Goal: Information Seeking & Learning: Learn about a topic

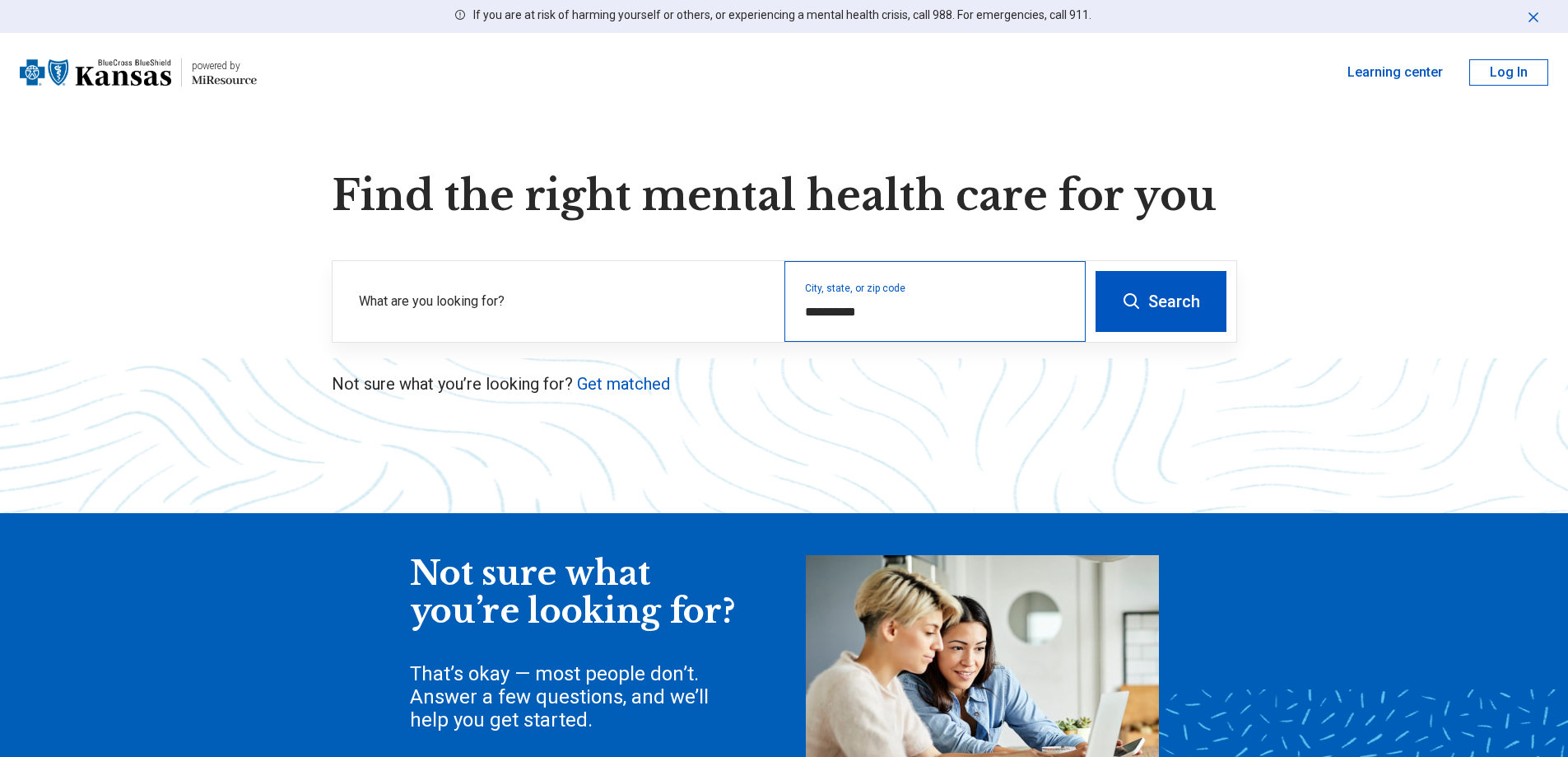
click at [968, 286] on div "**********" at bounding box center [935, 301] width 301 height 81
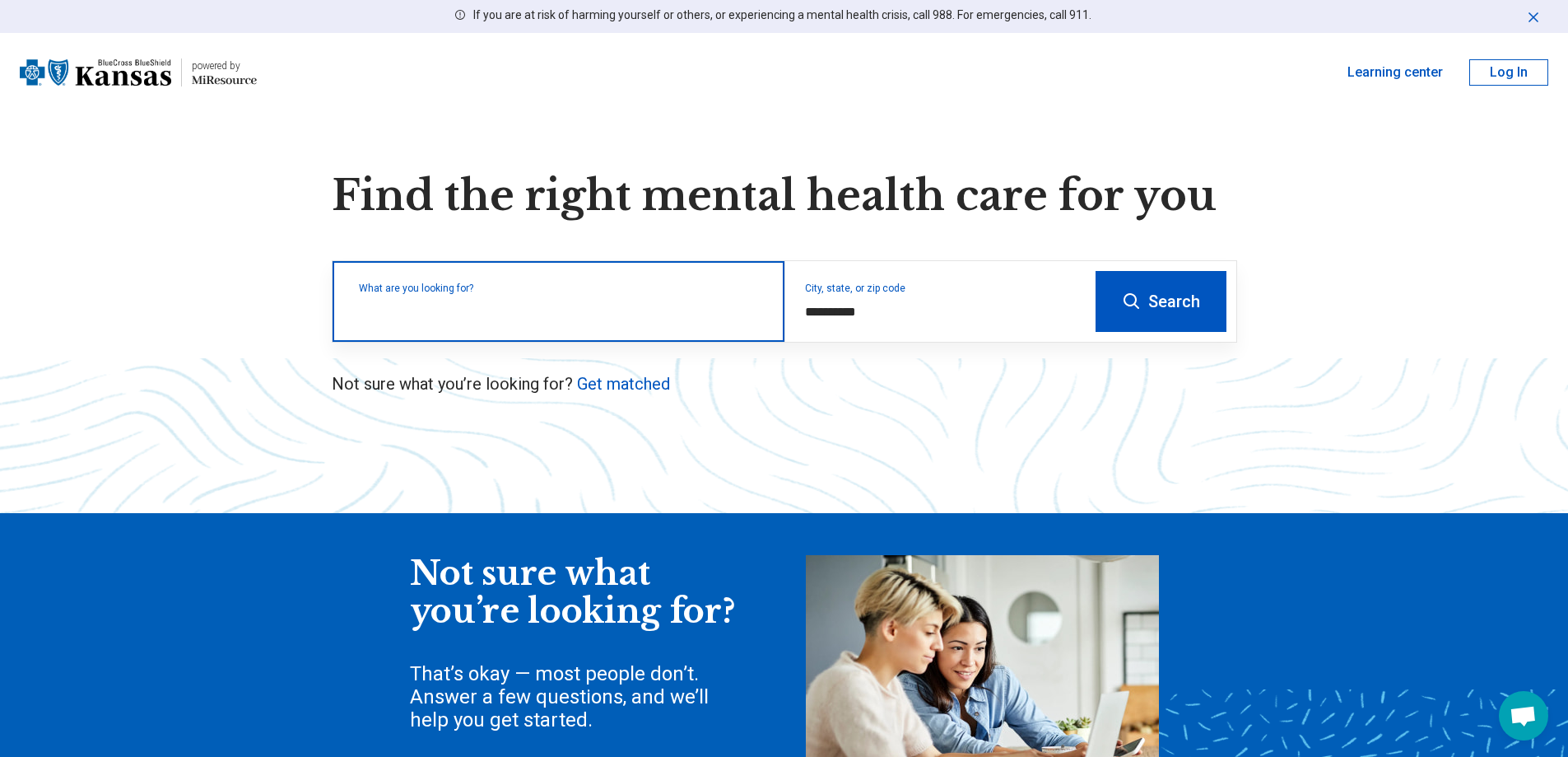
click at [616, 321] on div "What are you looking for?" at bounding box center [558, 301] width 452 height 81
click at [567, 312] on input "text" at bounding box center [562, 309] width 405 height 20
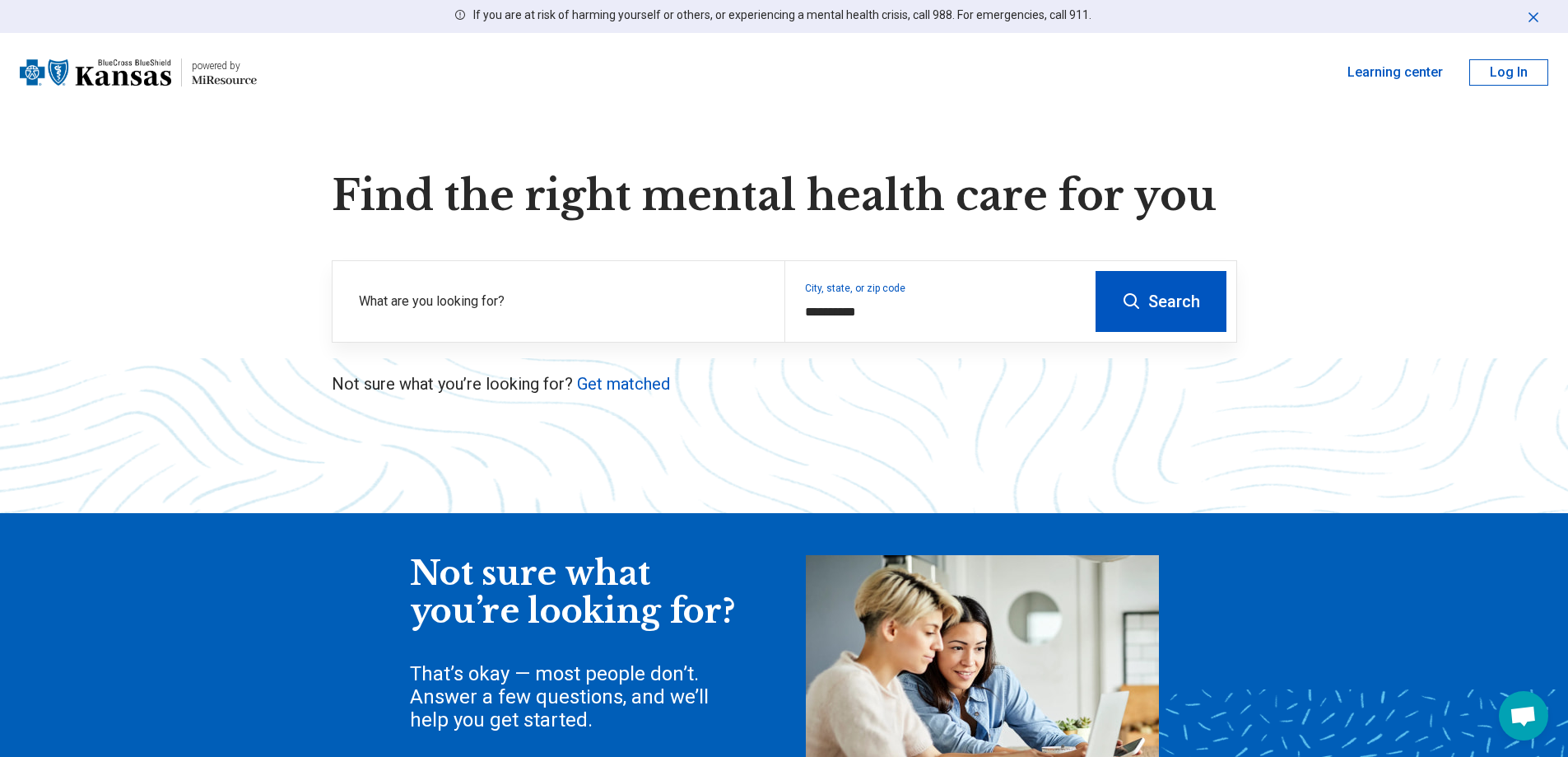
click at [1149, 285] on button "Search" at bounding box center [1161, 301] width 131 height 61
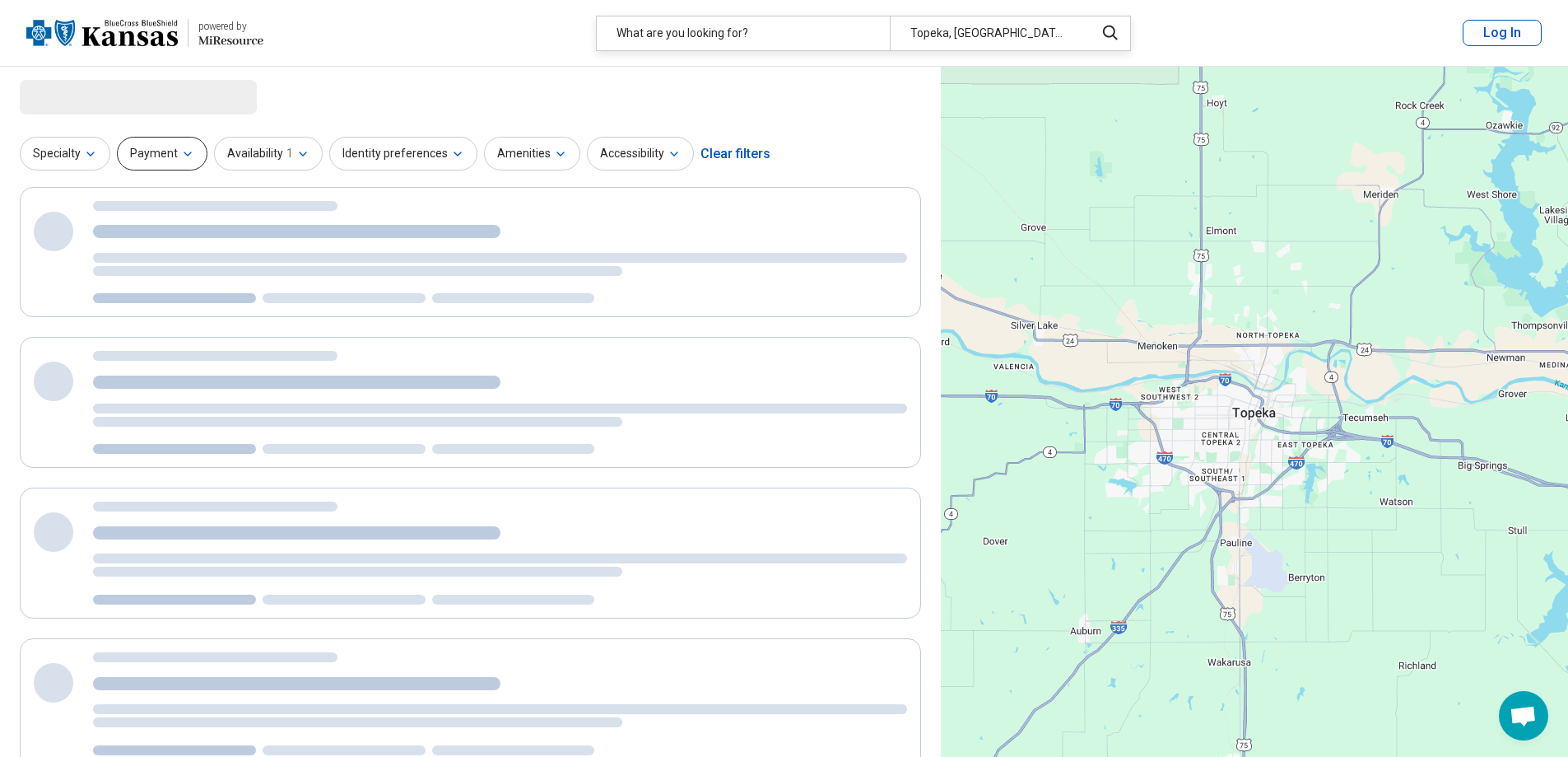
select select "***"
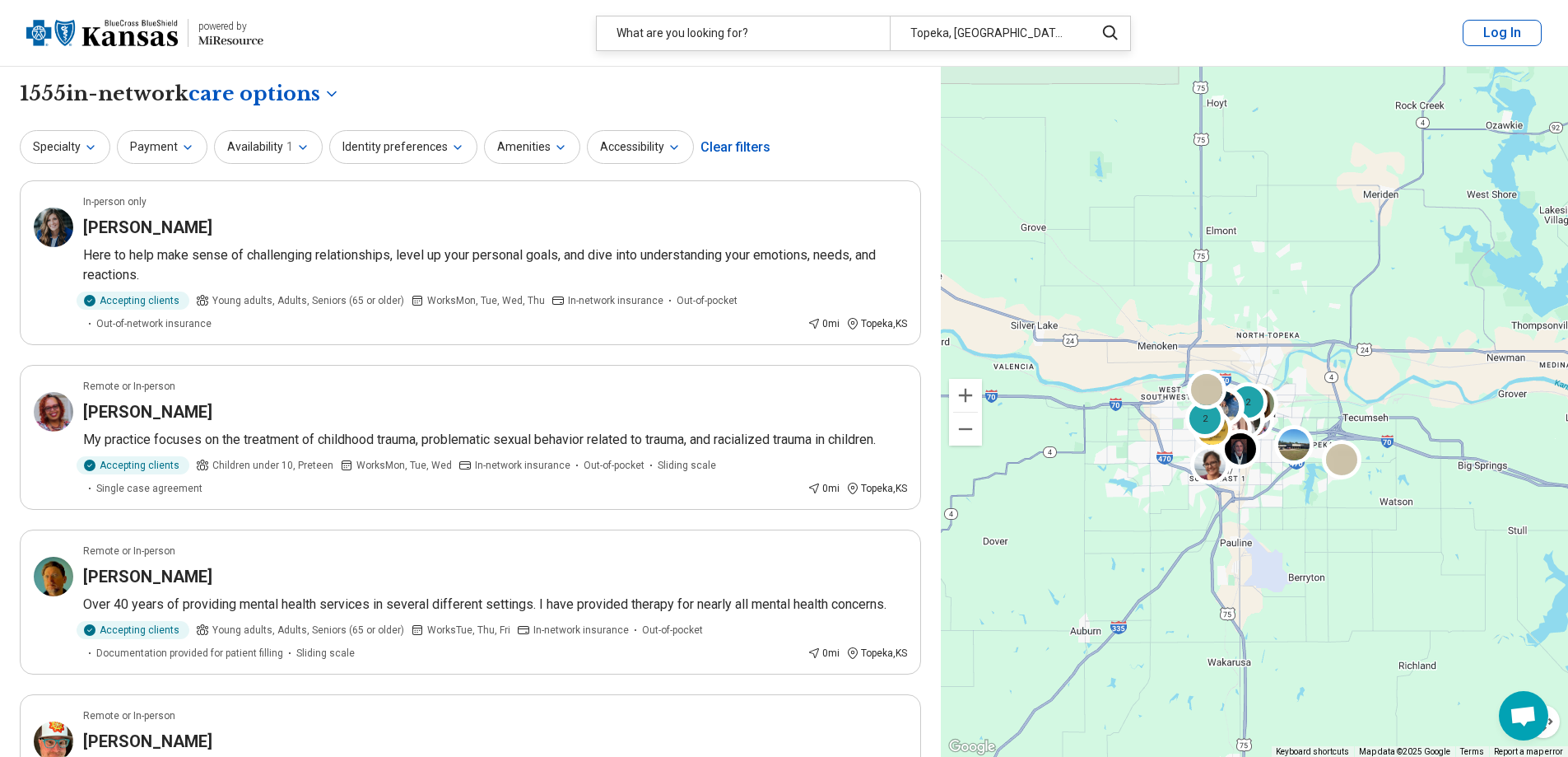
click at [254, 161] on button "Availability 1" at bounding box center [268, 146] width 109 height 34
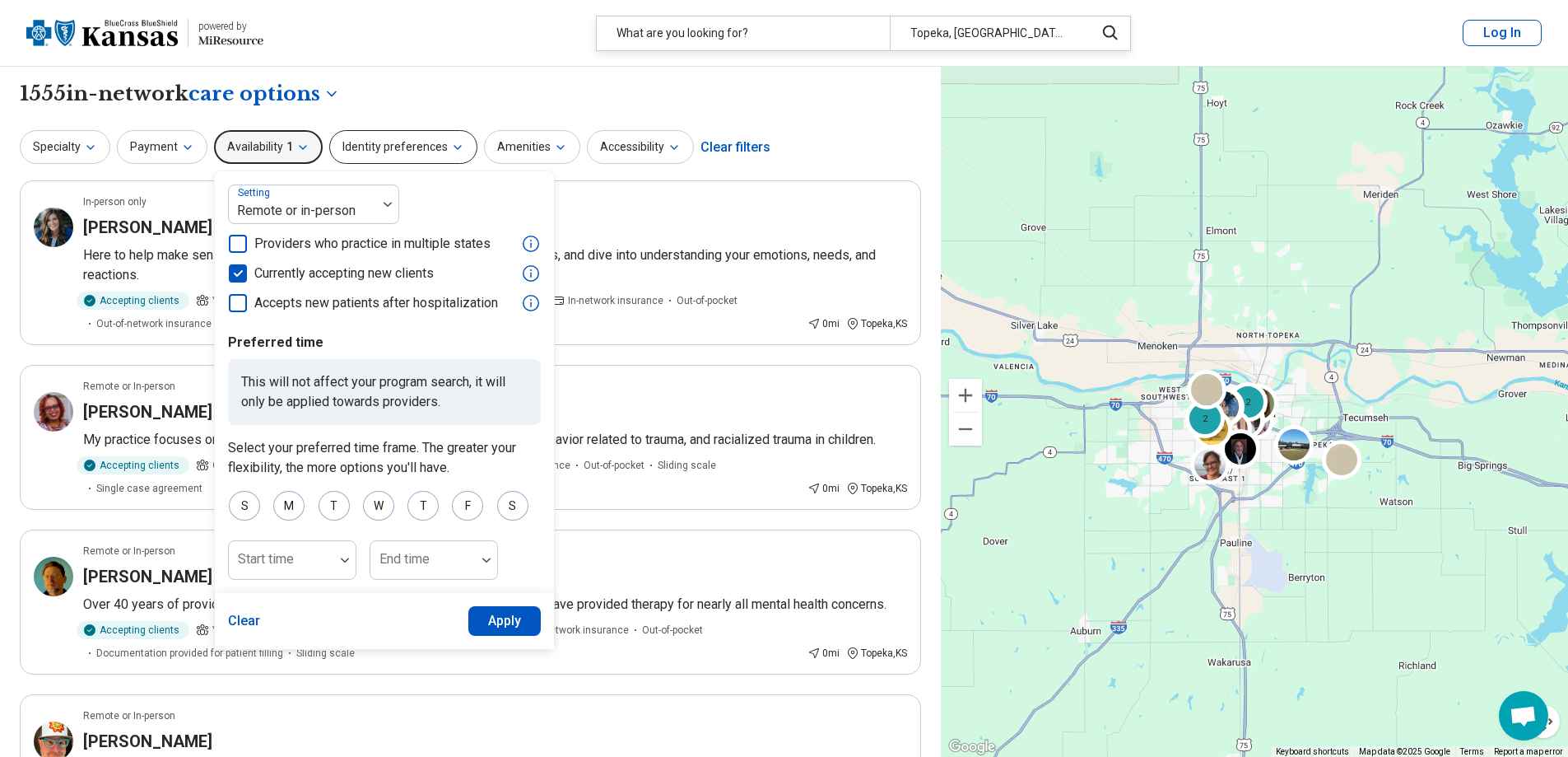
click at [371, 154] on button "Identity preferences" at bounding box center [403, 146] width 148 height 34
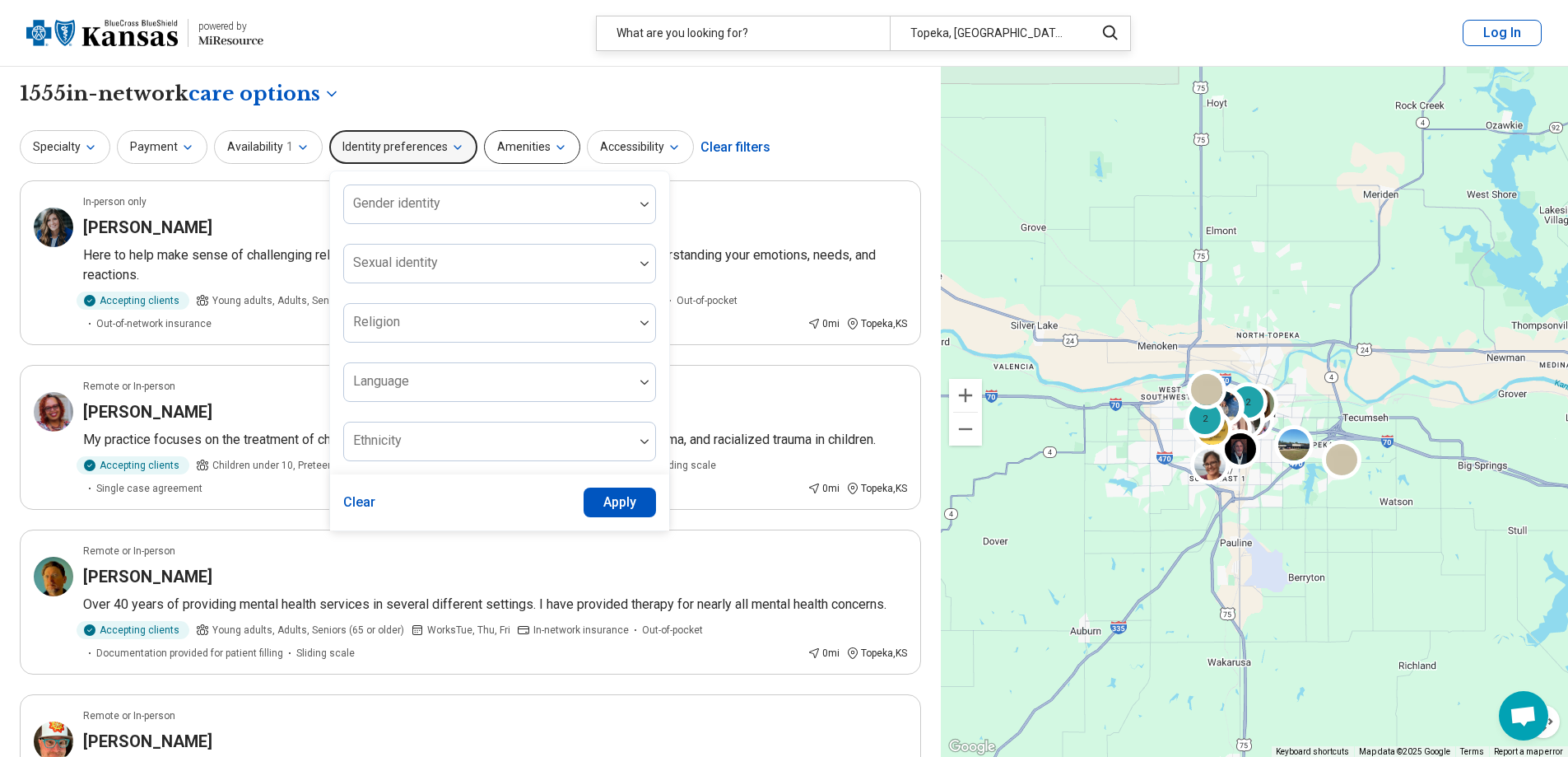
drag, startPoint x: 529, startPoint y: 155, endPoint x: 537, endPoint y: 144, distance: 13.6
click at [531, 151] on button "Amenities" at bounding box center [532, 146] width 97 height 34
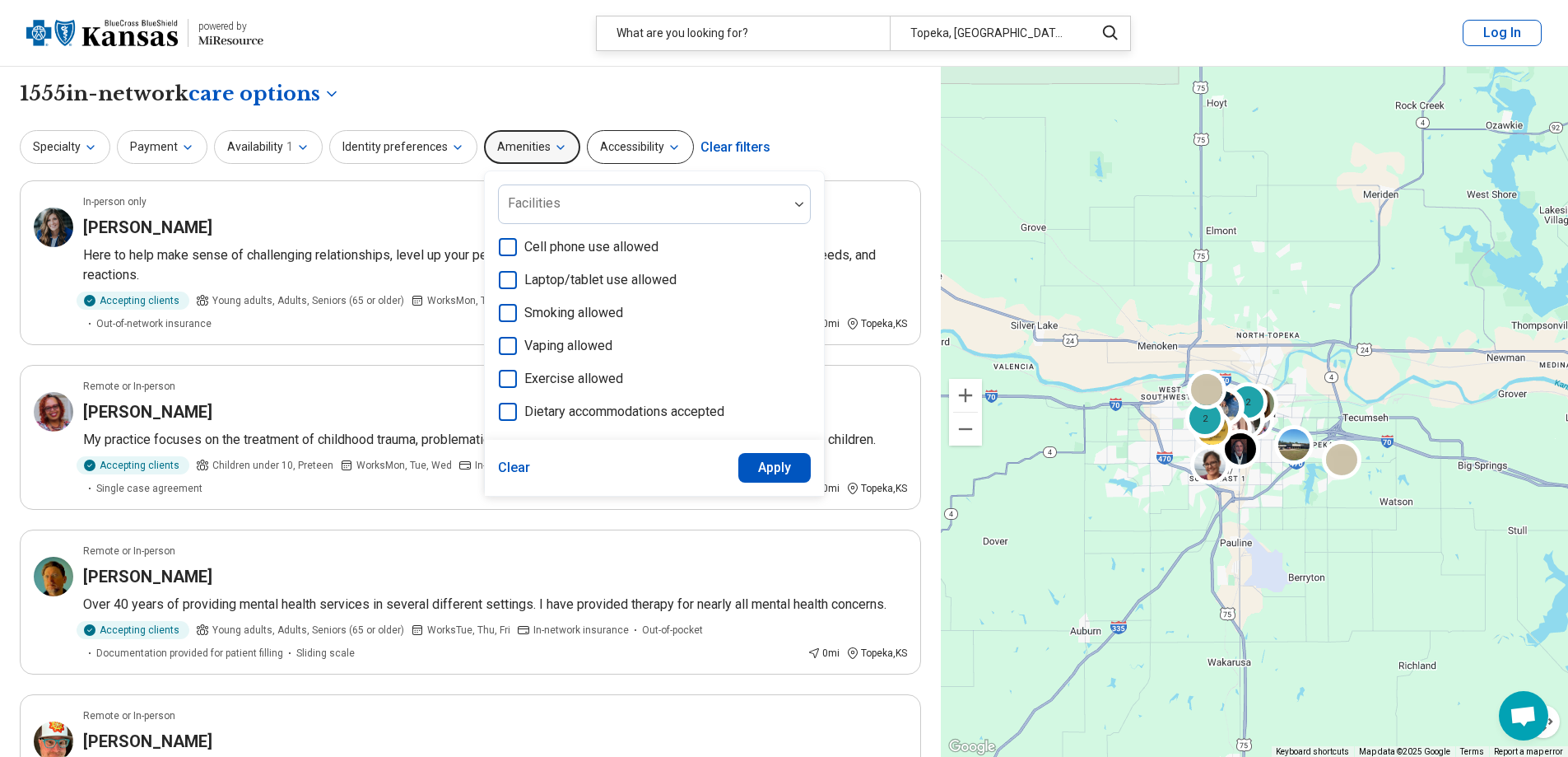
click at [626, 149] on button "Accessibility" at bounding box center [640, 146] width 107 height 34
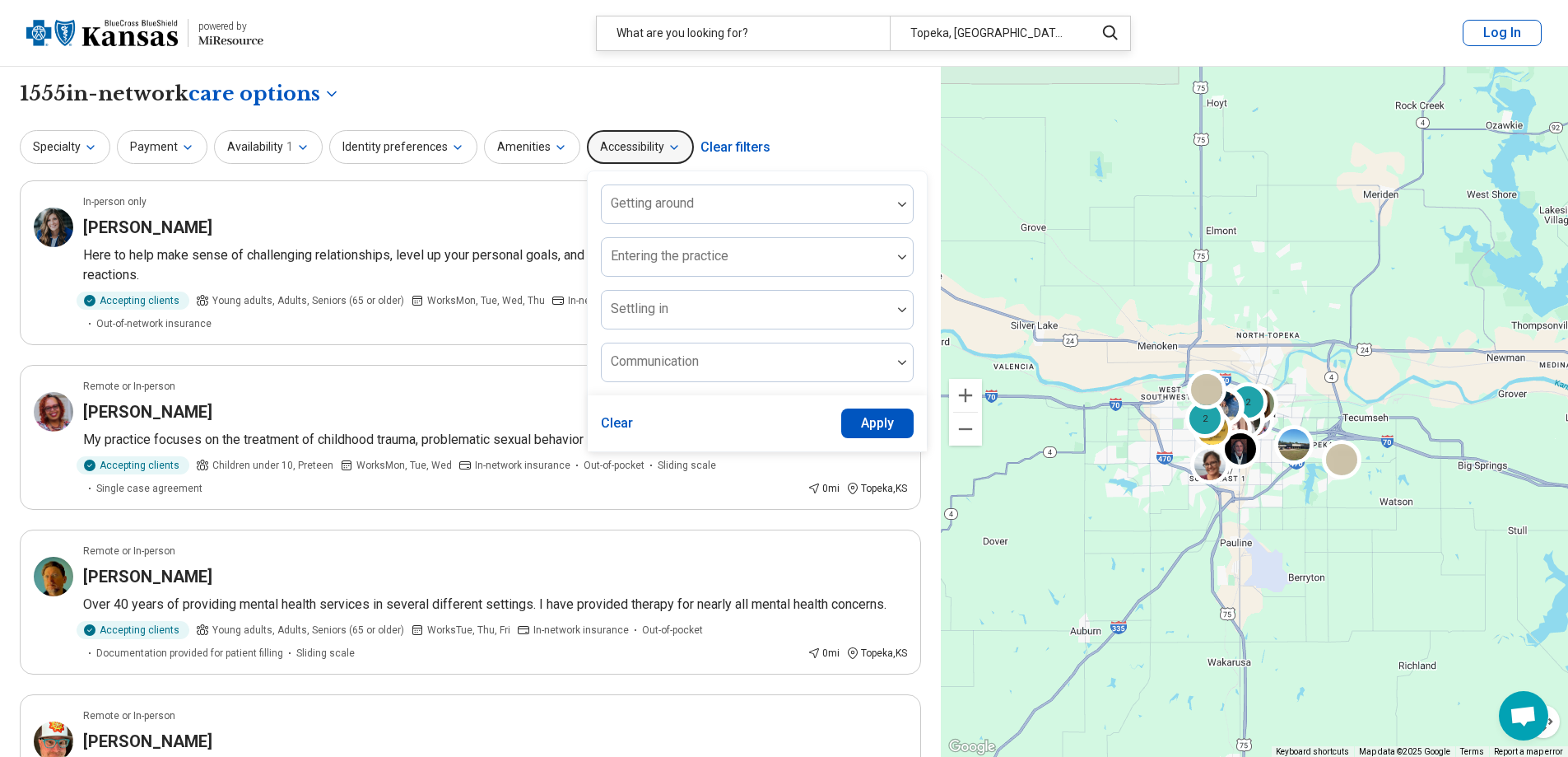
click at [466, 130] on div "Identity preferences" at bounding box center [403, 146] width 148 height 34
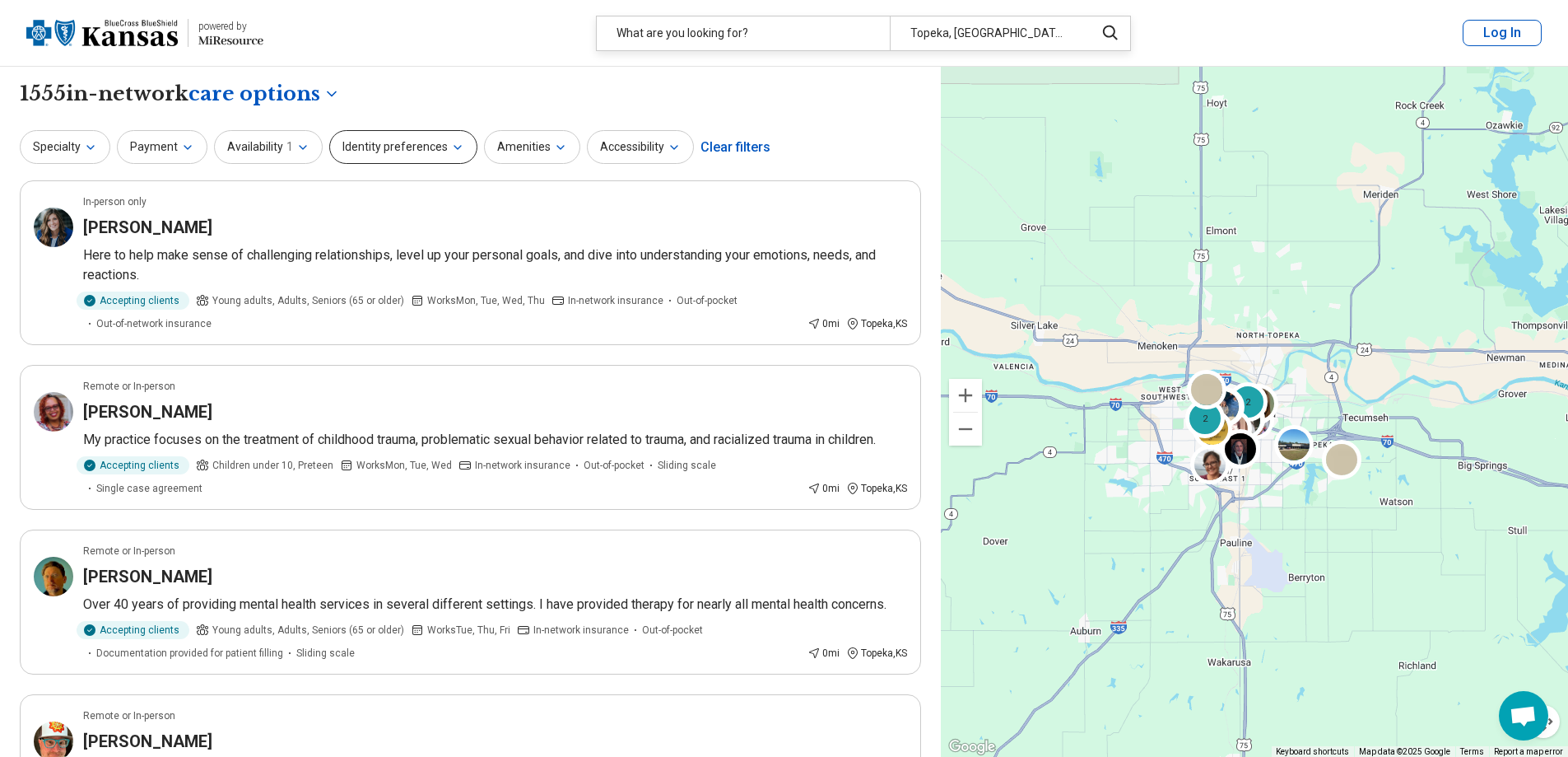
click at [463, 139] on button "Identity preferences" at bounding box center [403, 146] width 148 height 34
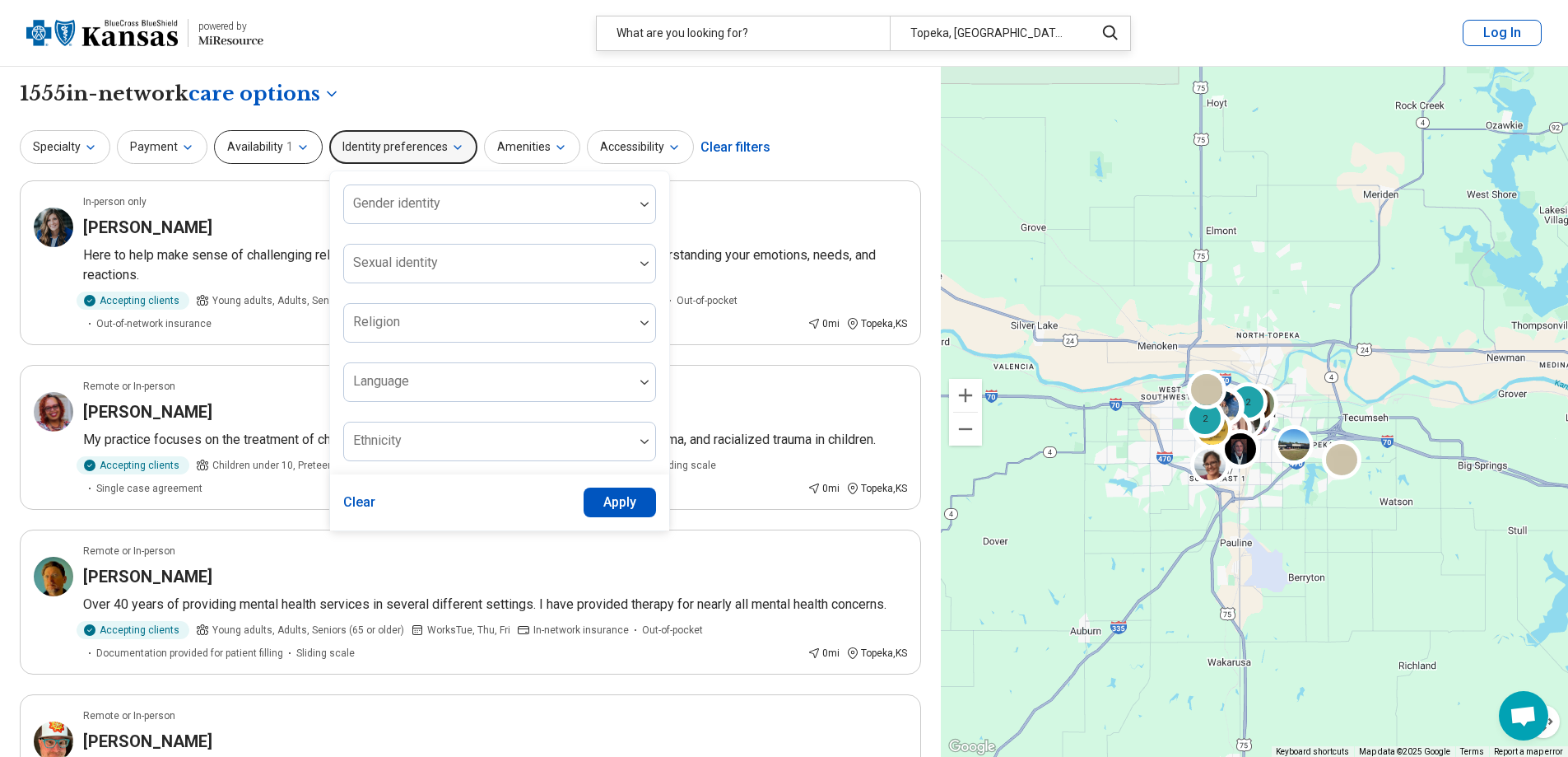
click at [286, 140] on span "1" at bounding box center [290, 147] width 7 height 17
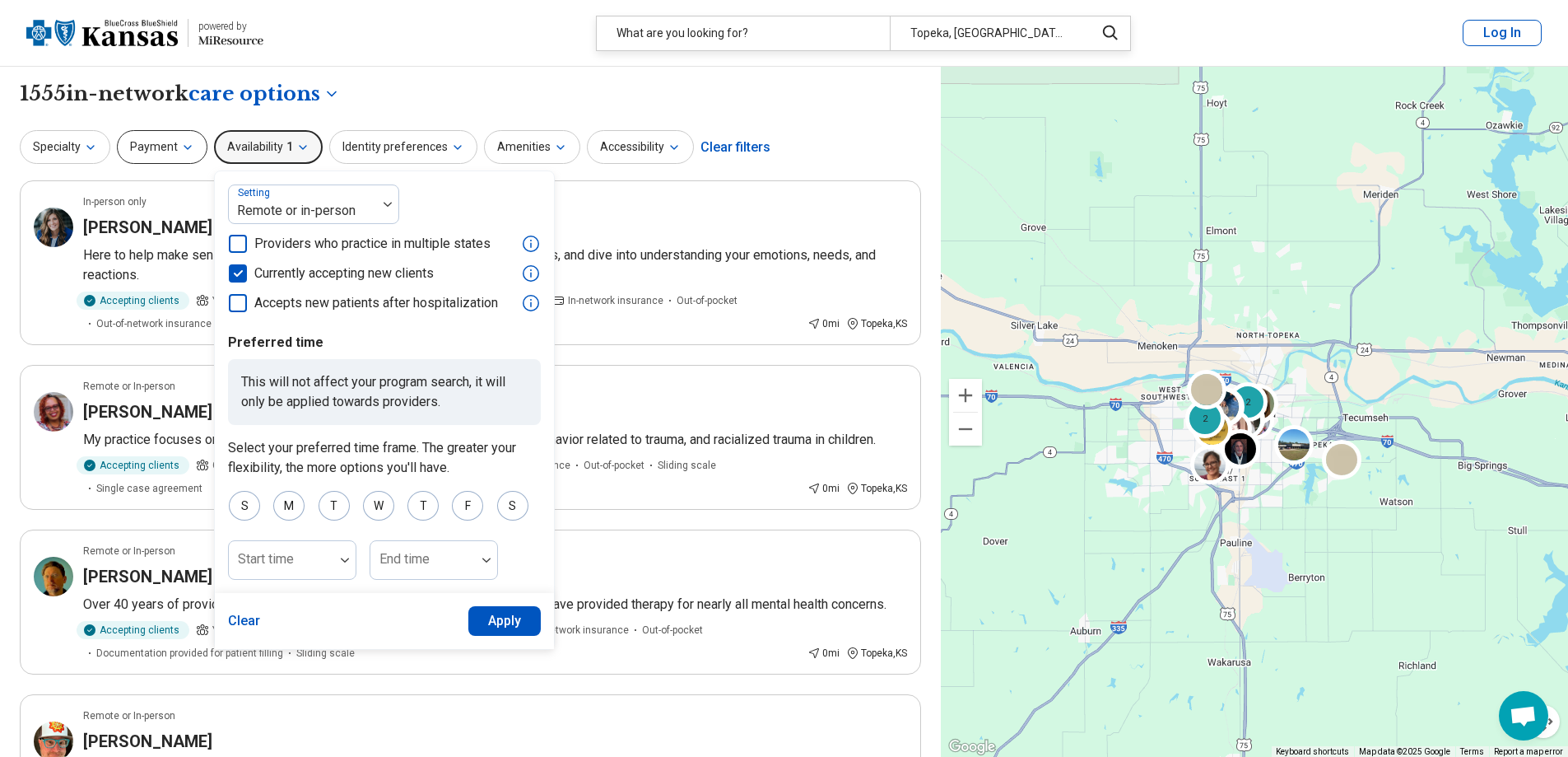
click at [167, 159] on button "Payment" at bounding box center [162, 146] width 90 height 34
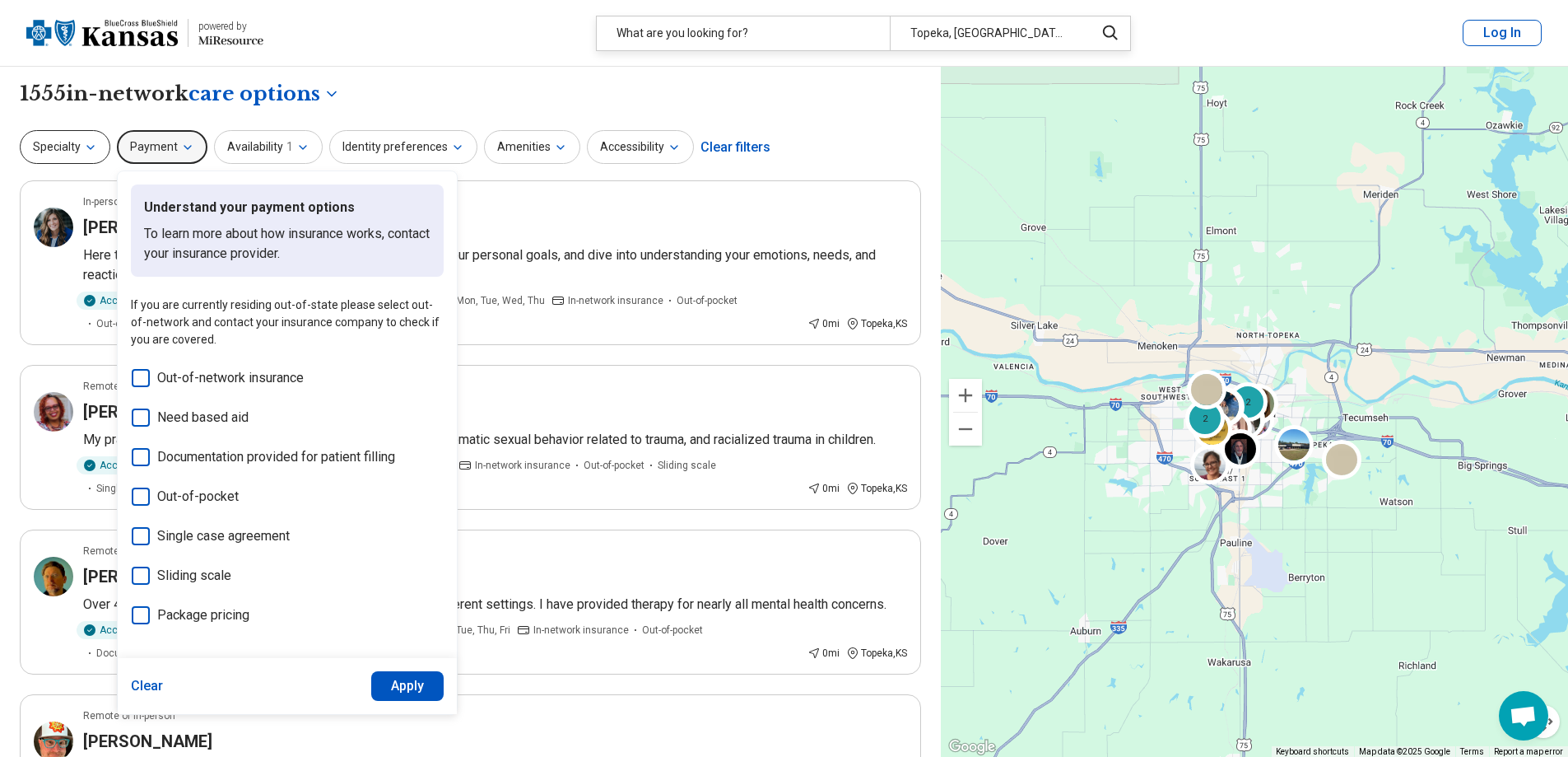
click at [80, 143] on button "Specialty" at bounding box center [65, 146] width 90 height 34
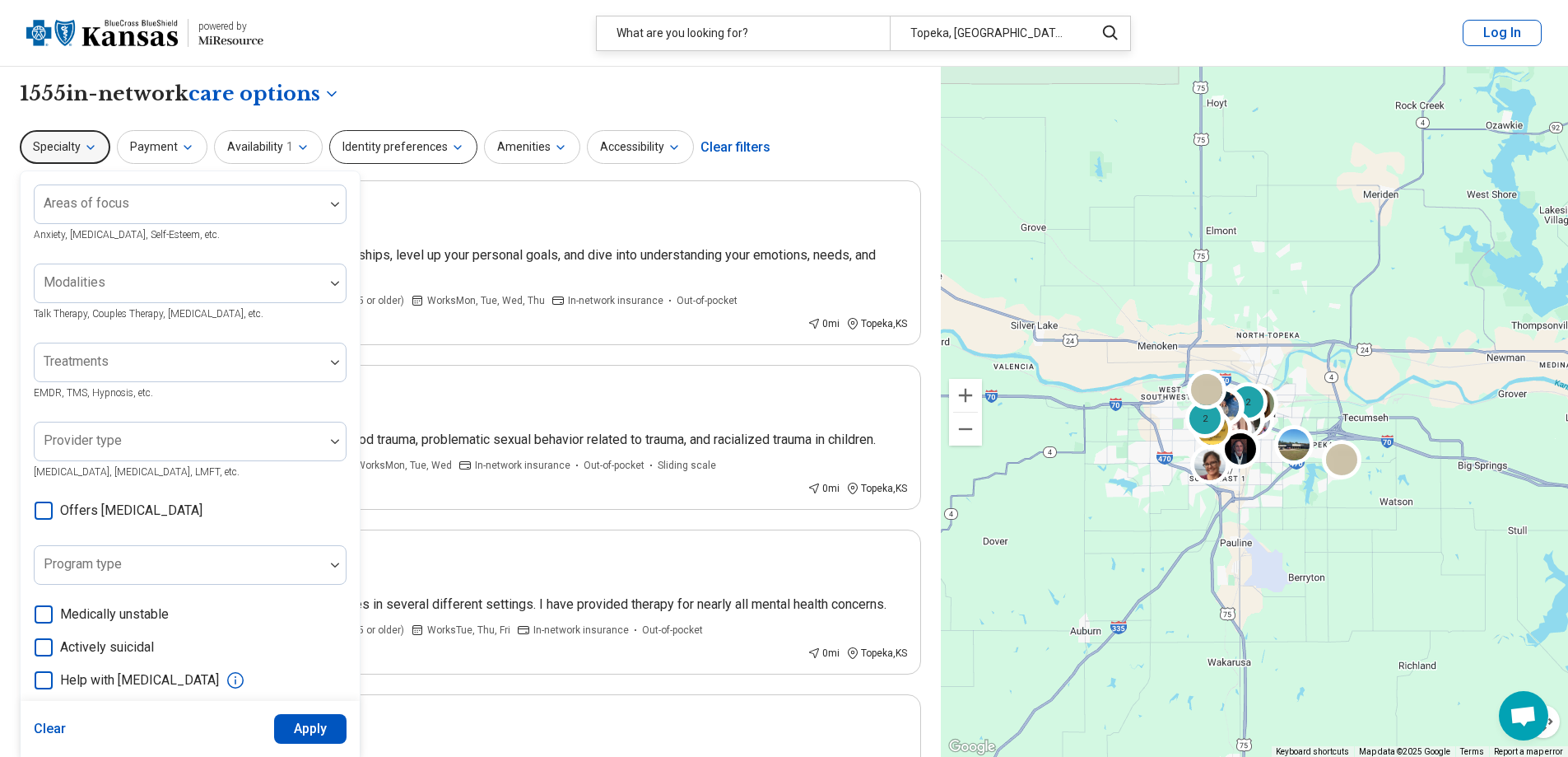
click at [360, 143] on button "Identity preferences" at bounding box center [403, 146] width 148 height 34
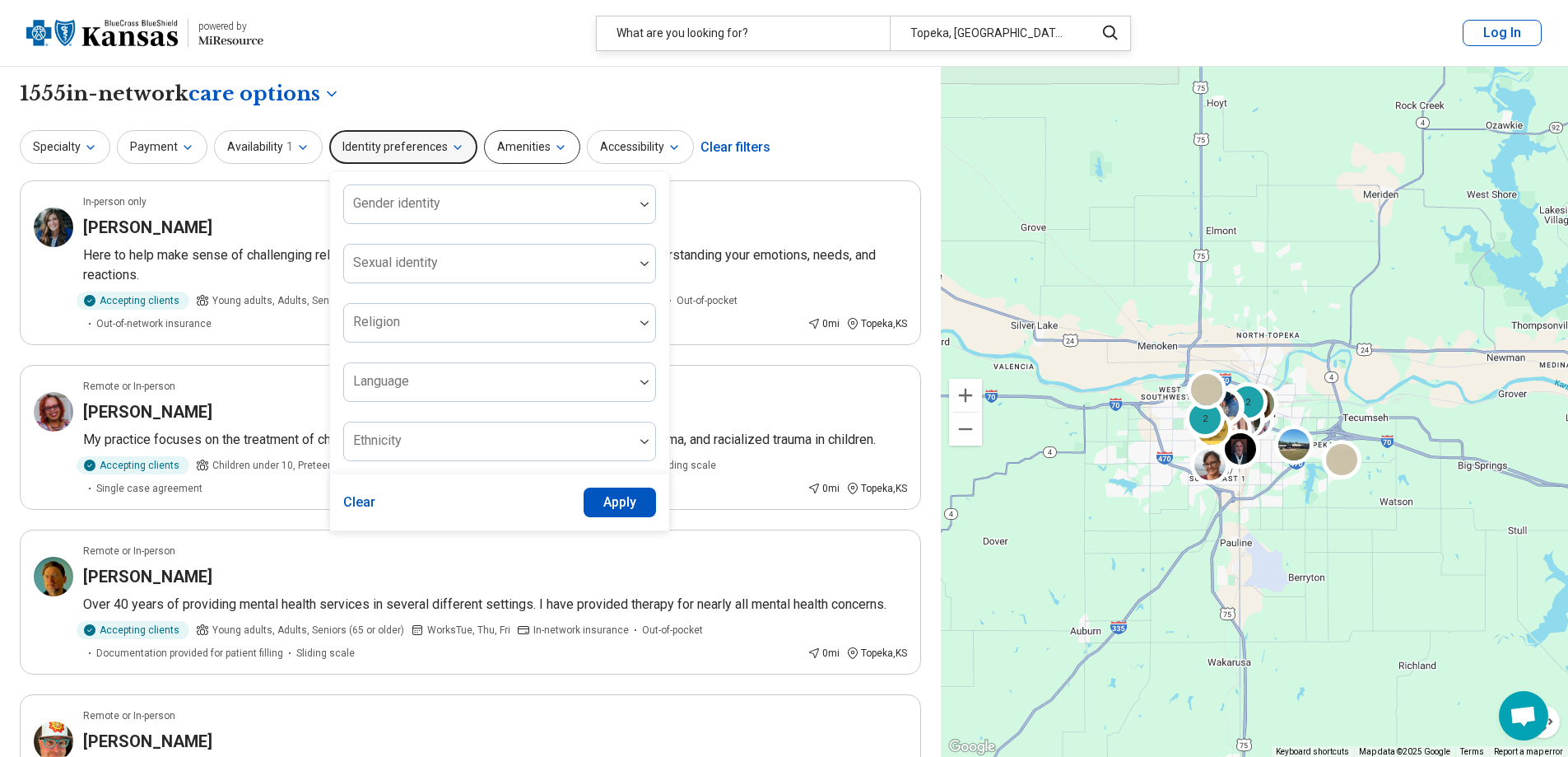
click at [536, 151] on button "Amenities" at bounding box center [532, 146] width 97 height 34
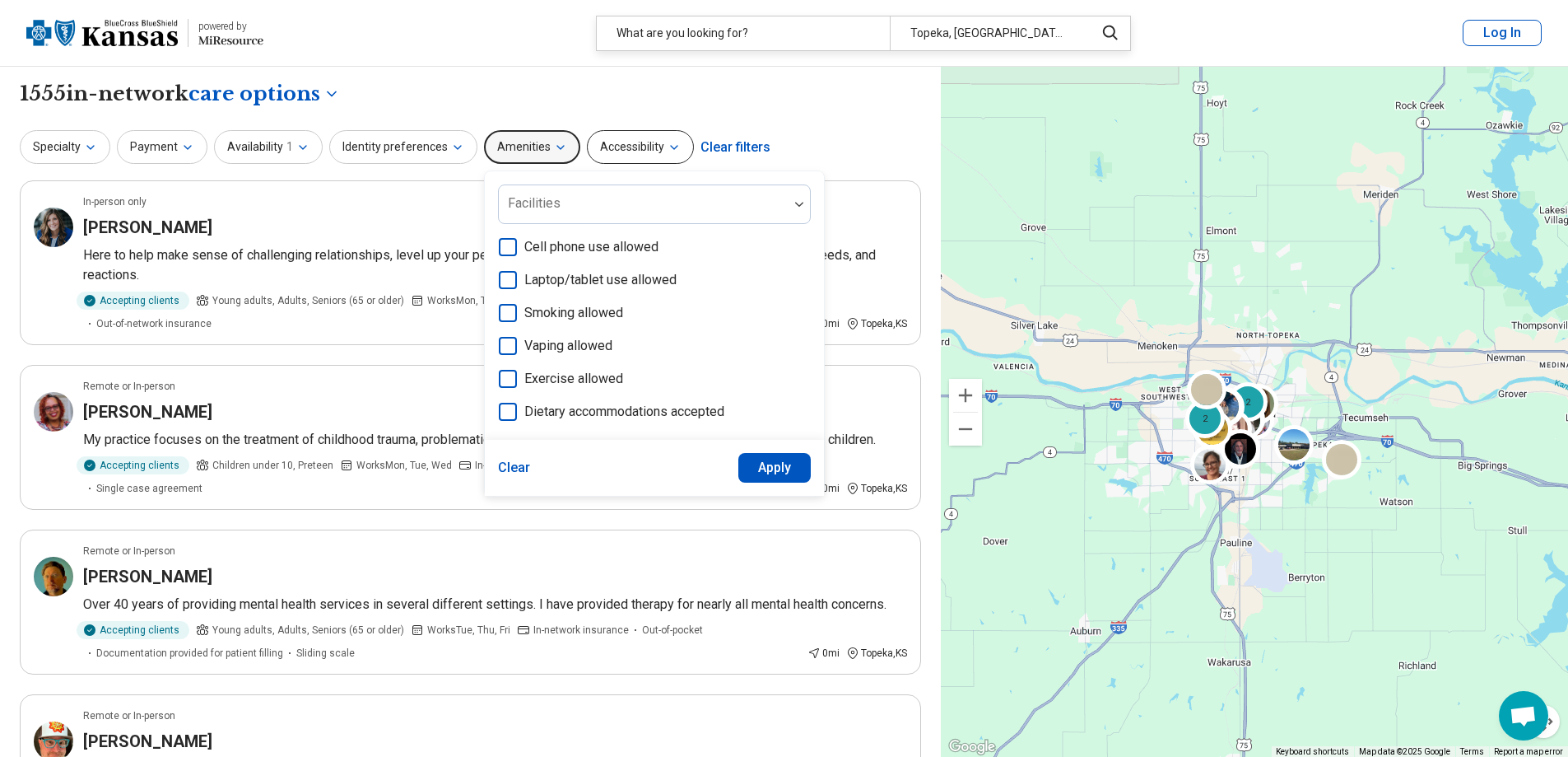
click at [608, 145] on button "Accessibility" at bounding box center [640, 146] width 107 height 34
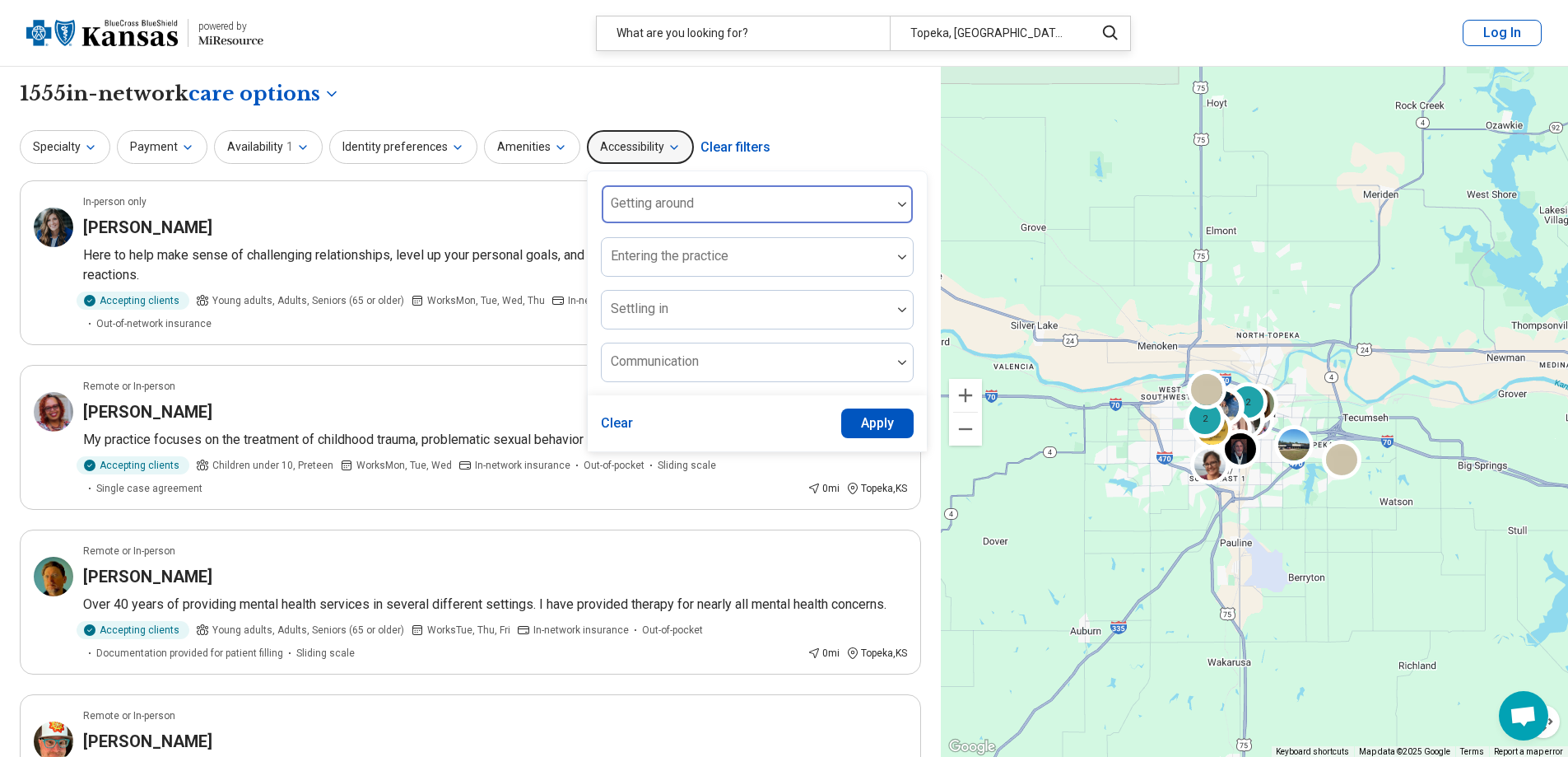
click at [685, 208] on div "Getting around" at bounding box center [758, 204] width 313 height 39
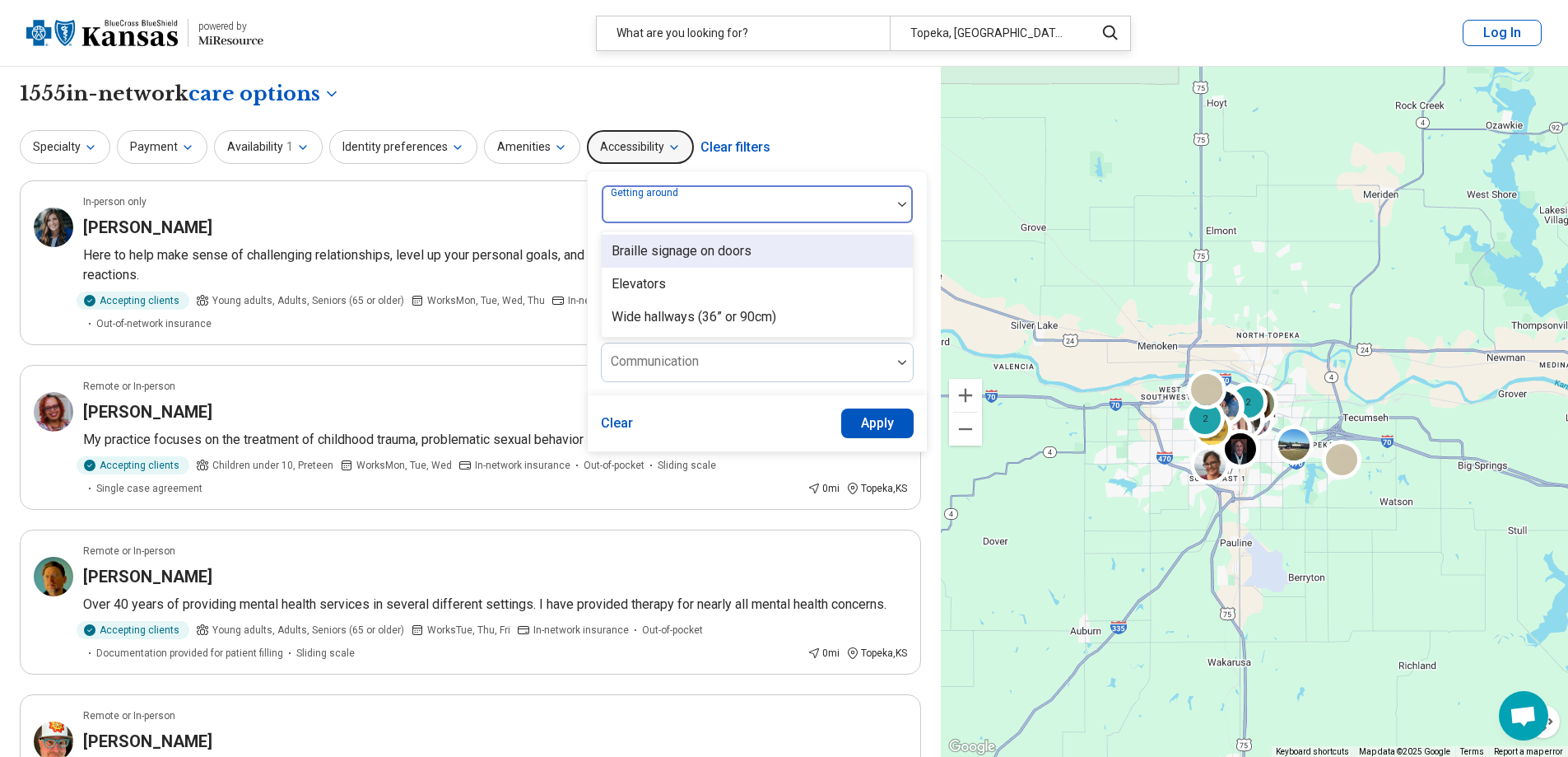
click at [685, 206] on div at bounding box center [747, 211] width 277 height 23
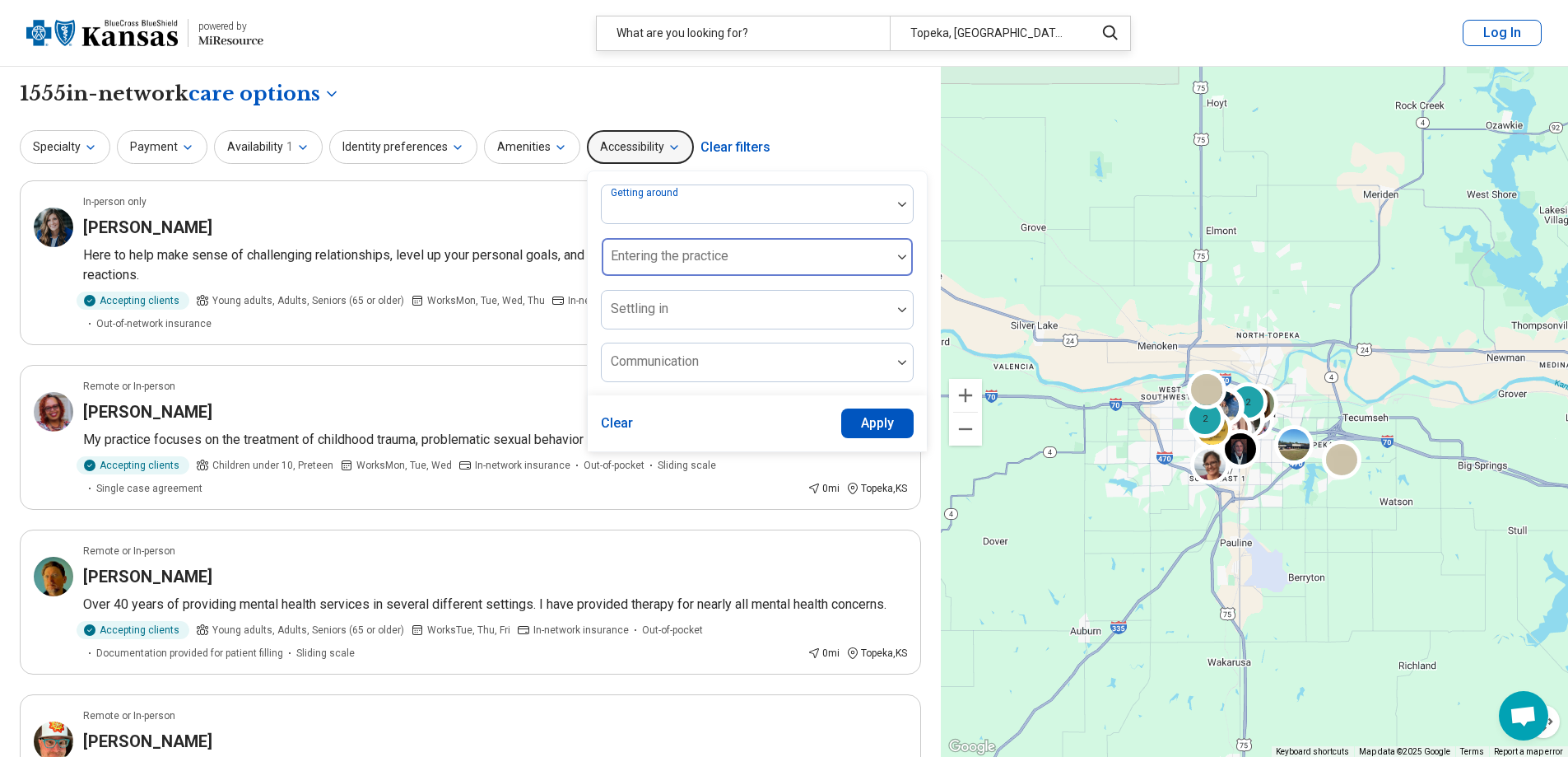
click at [650, 264] on div "Entering the practice" at bounding box center [758, 256] width 313 height 39
click at [649, 260] on div at bounding box center [747, 264] width 277 height 23
click at [642, 313] on div "Settling in" at bounding box center [758, 309] width 313 height 39
click at [642, 313] on div at bounding box center [747, 316] width 277 height 23
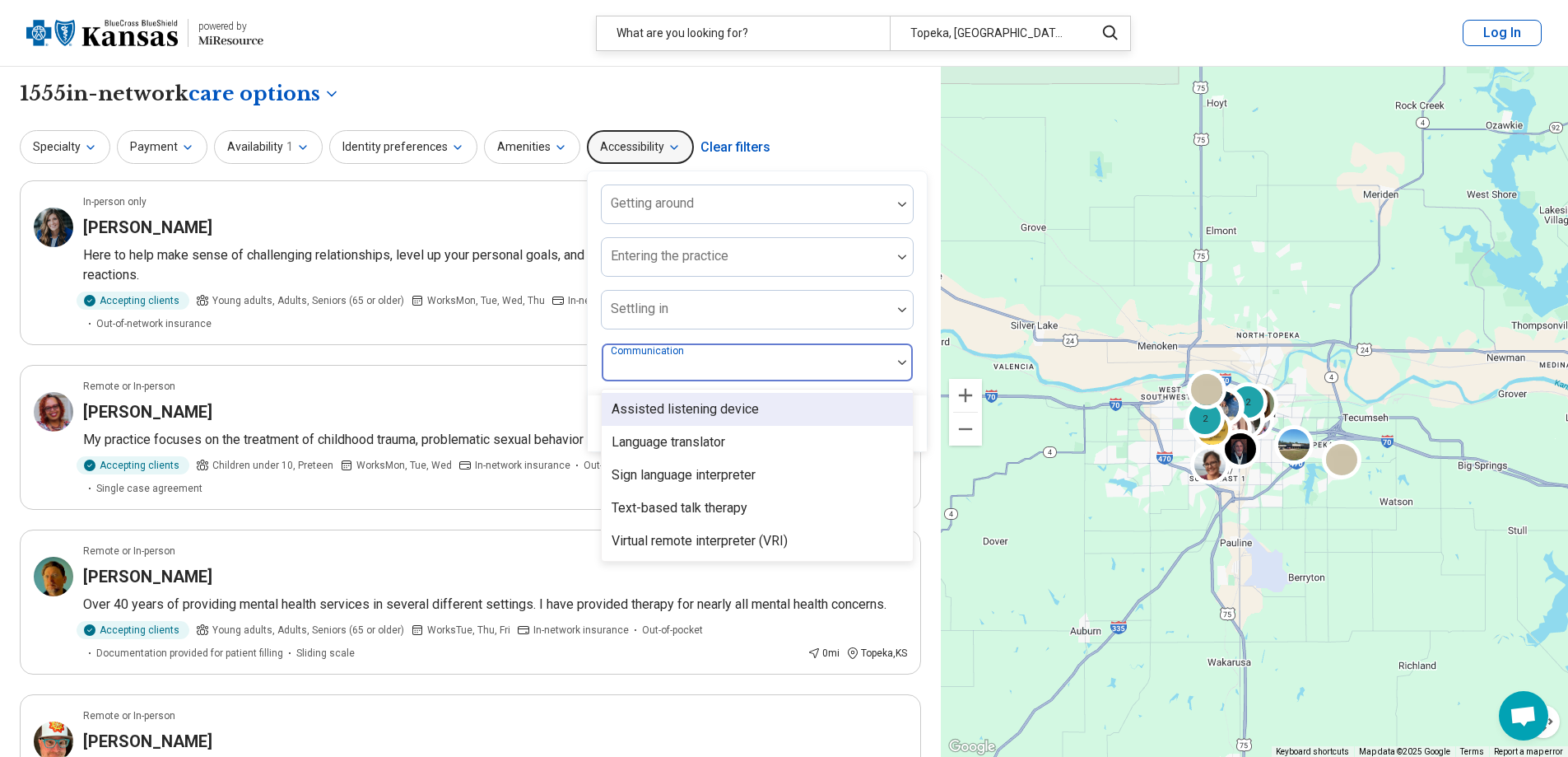
click at [626, 353] on label "Communication" at bounding box center [649, 350] width 77 height 11
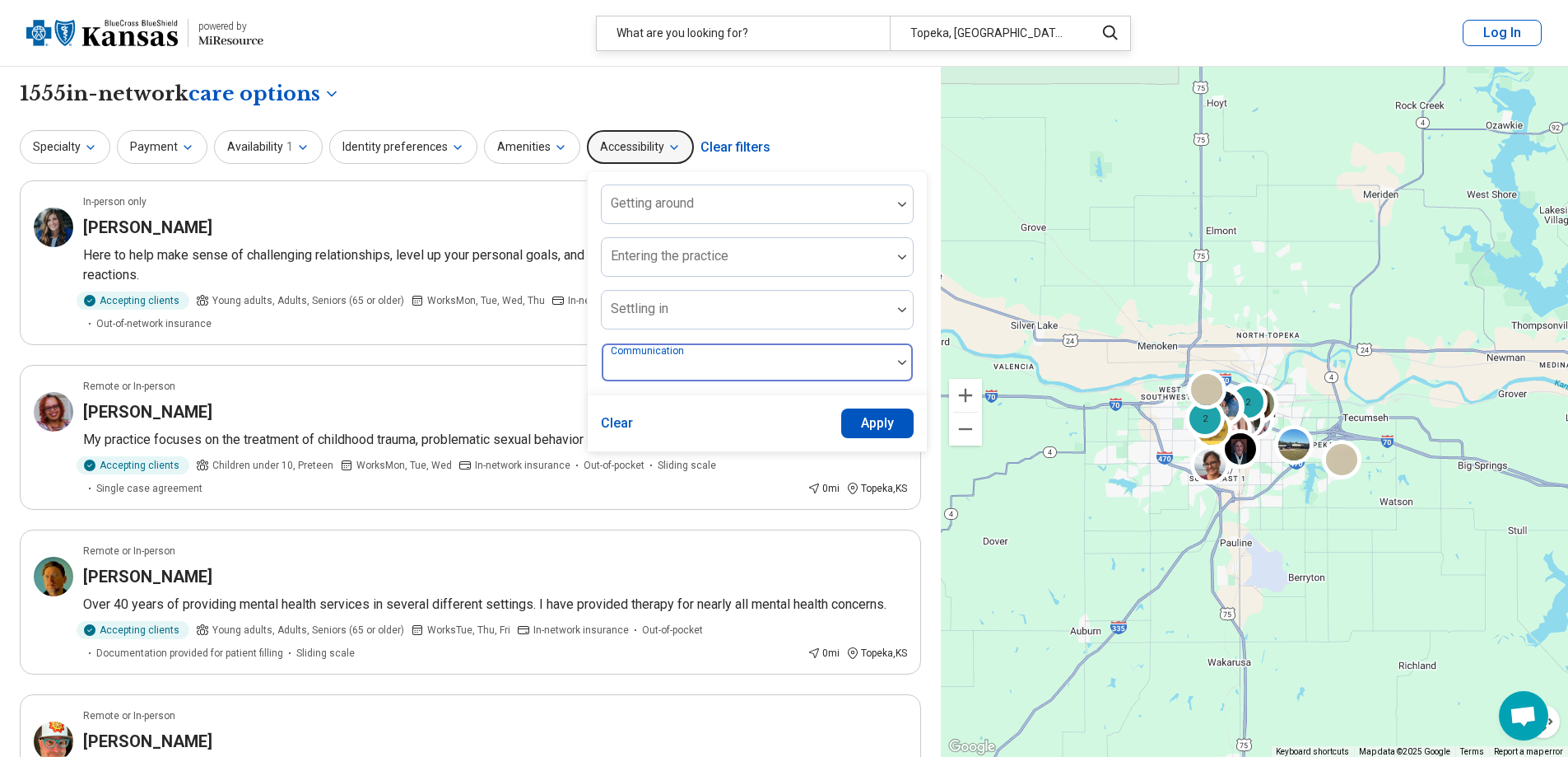
click at [626, 353] on label "Communication" at bounding box center [649, 350] width 77 height 11
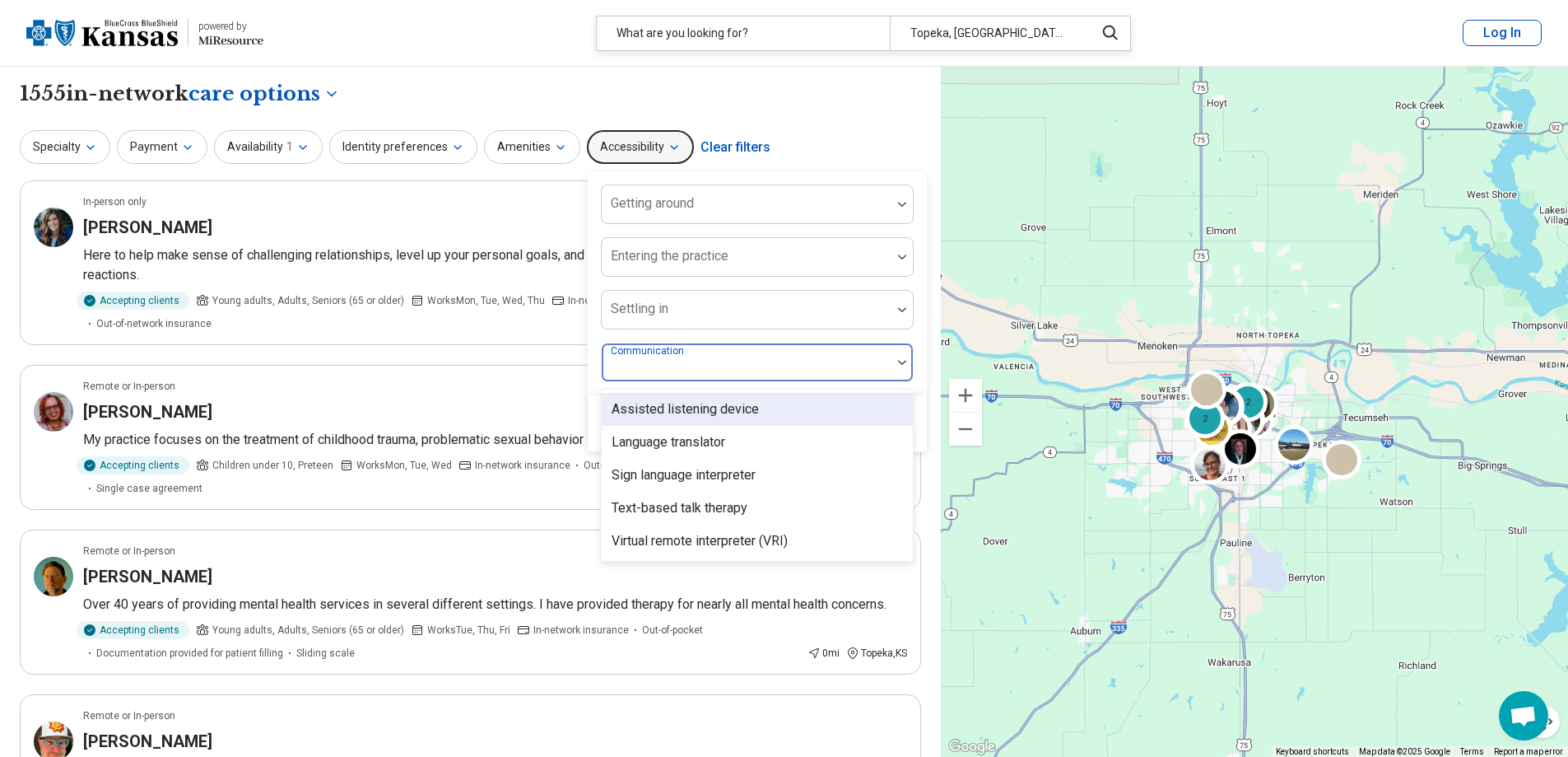
click at [707, 359] on div at bounding box center [747, 369] width 277 height 23
click at [690, 370] on div at bounding box center [747, 369] width 277 height 23
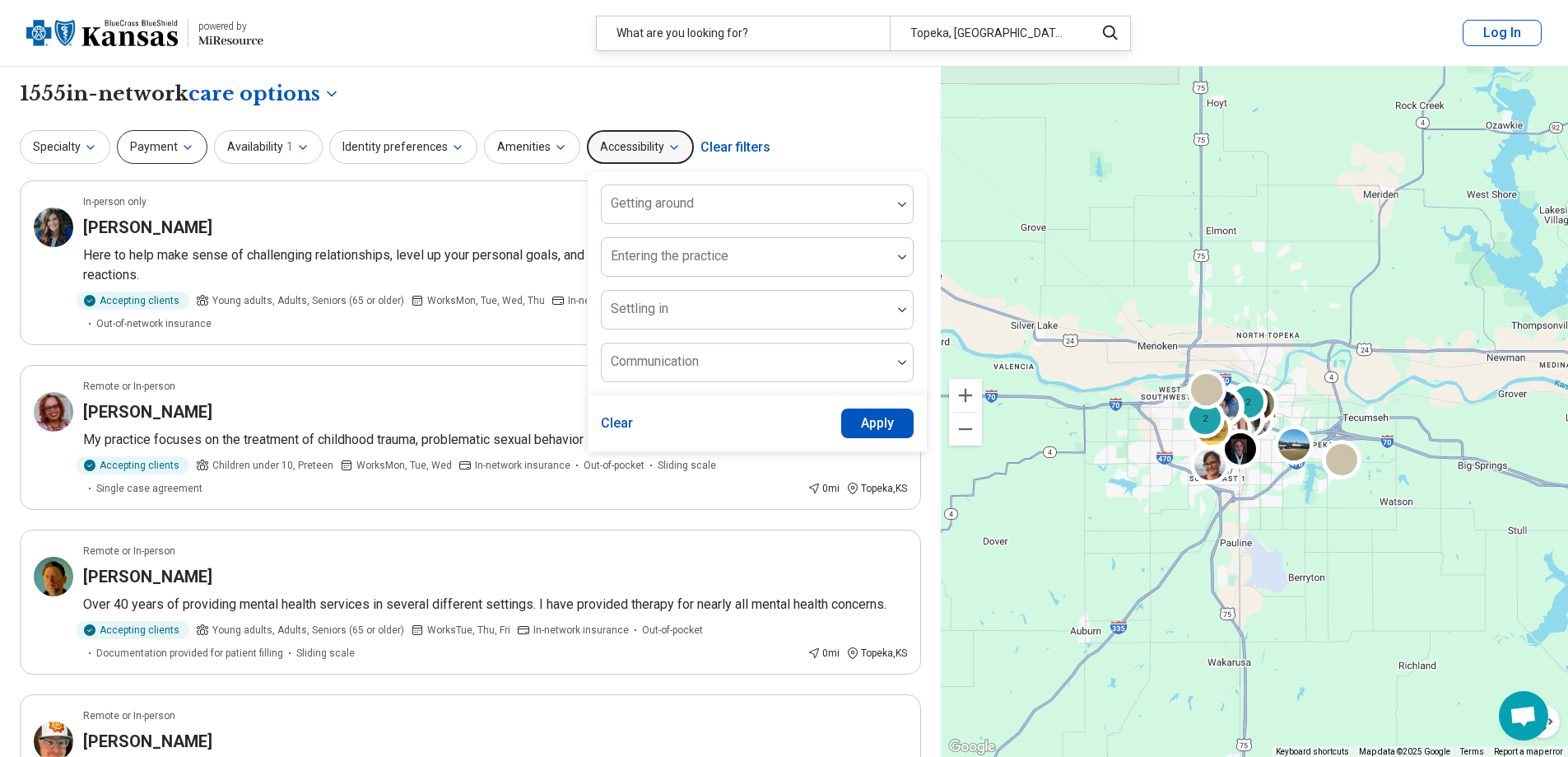
click at [167, 154] on button "Payment" at bounding box center [162, 146] width 90 height 34
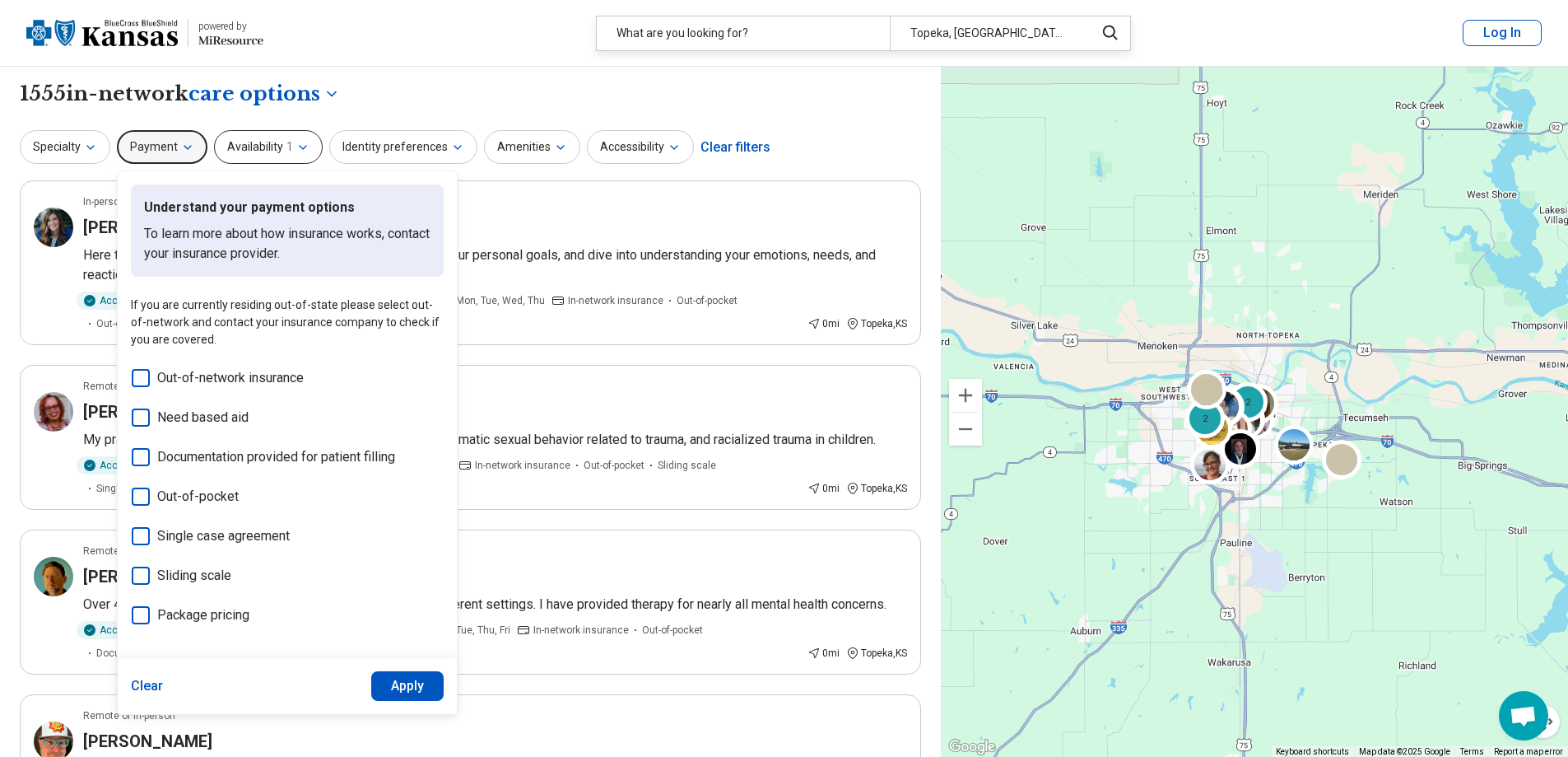
click at [244, 145] on button "Availability 1" at bounding box center [268, 146] width 109 height 34
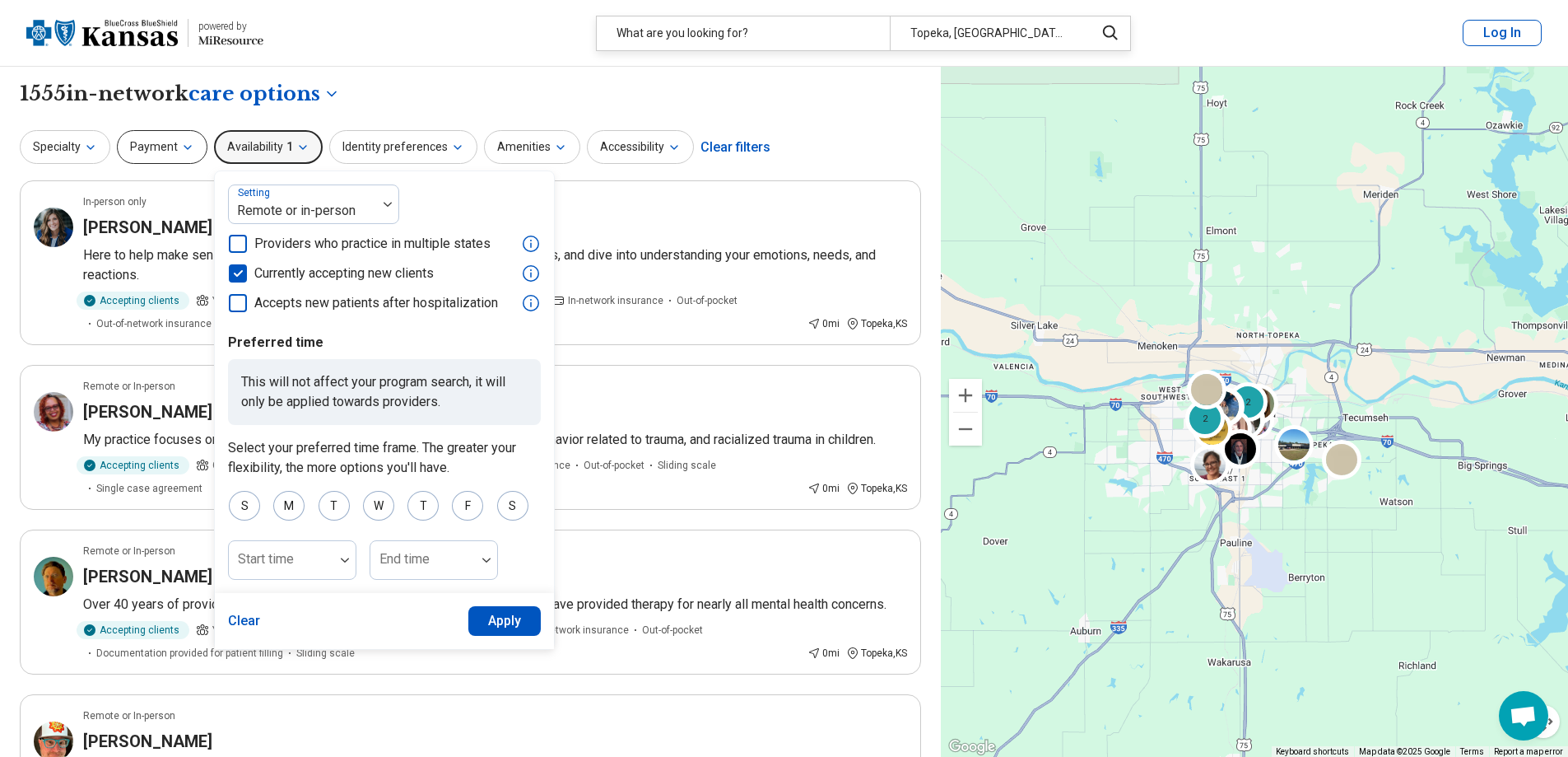
click at [172, 148] on button "Payment" at bounding box center [162, 146] width 90 height 34
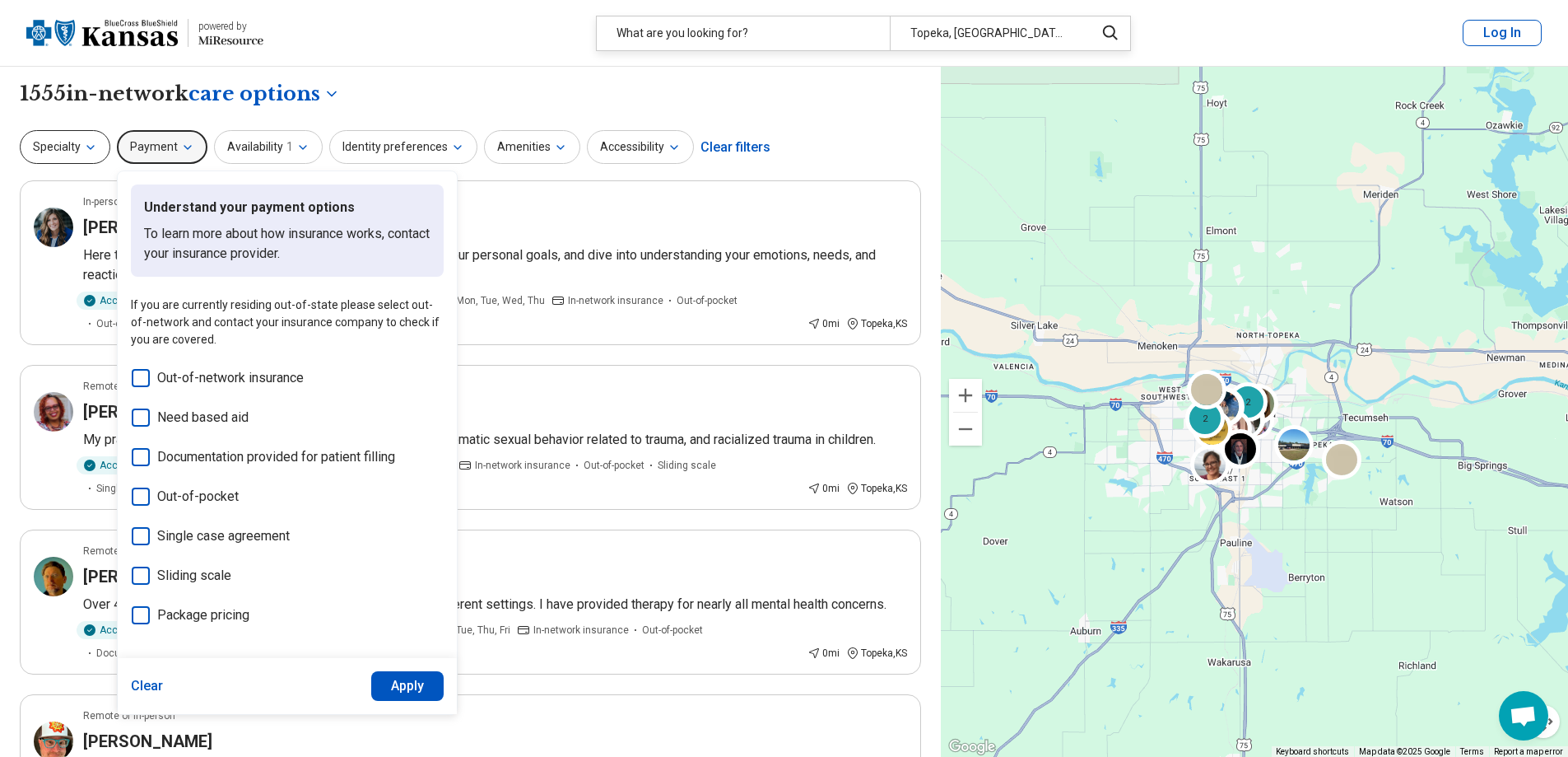
click at [80, 145] on button "Specialty" at bounding box center [65, 146] width 90 height 34
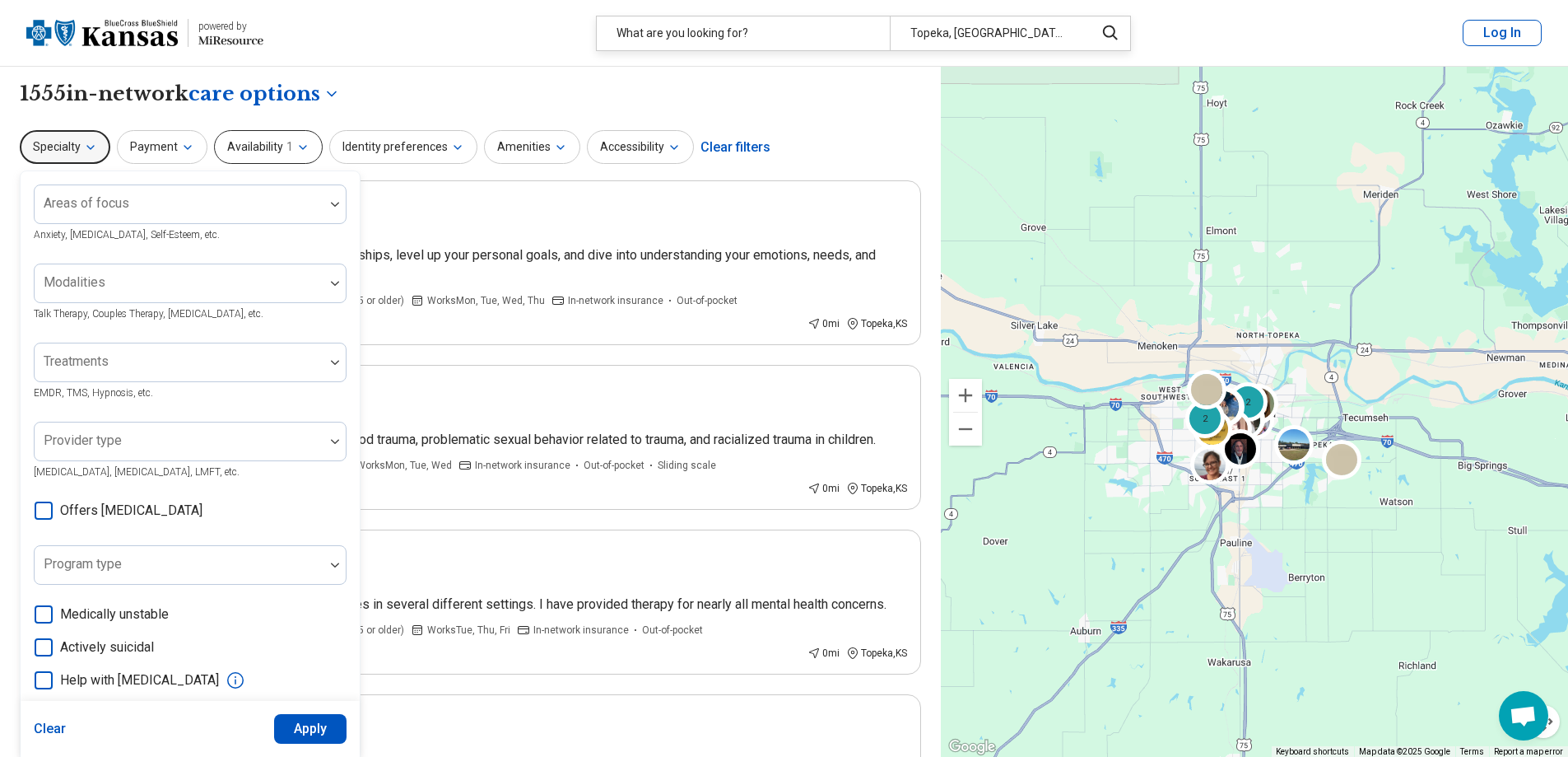
click at [267, 145] on button "Availability 1" at bounding box center [268, 146] width 109 height 34
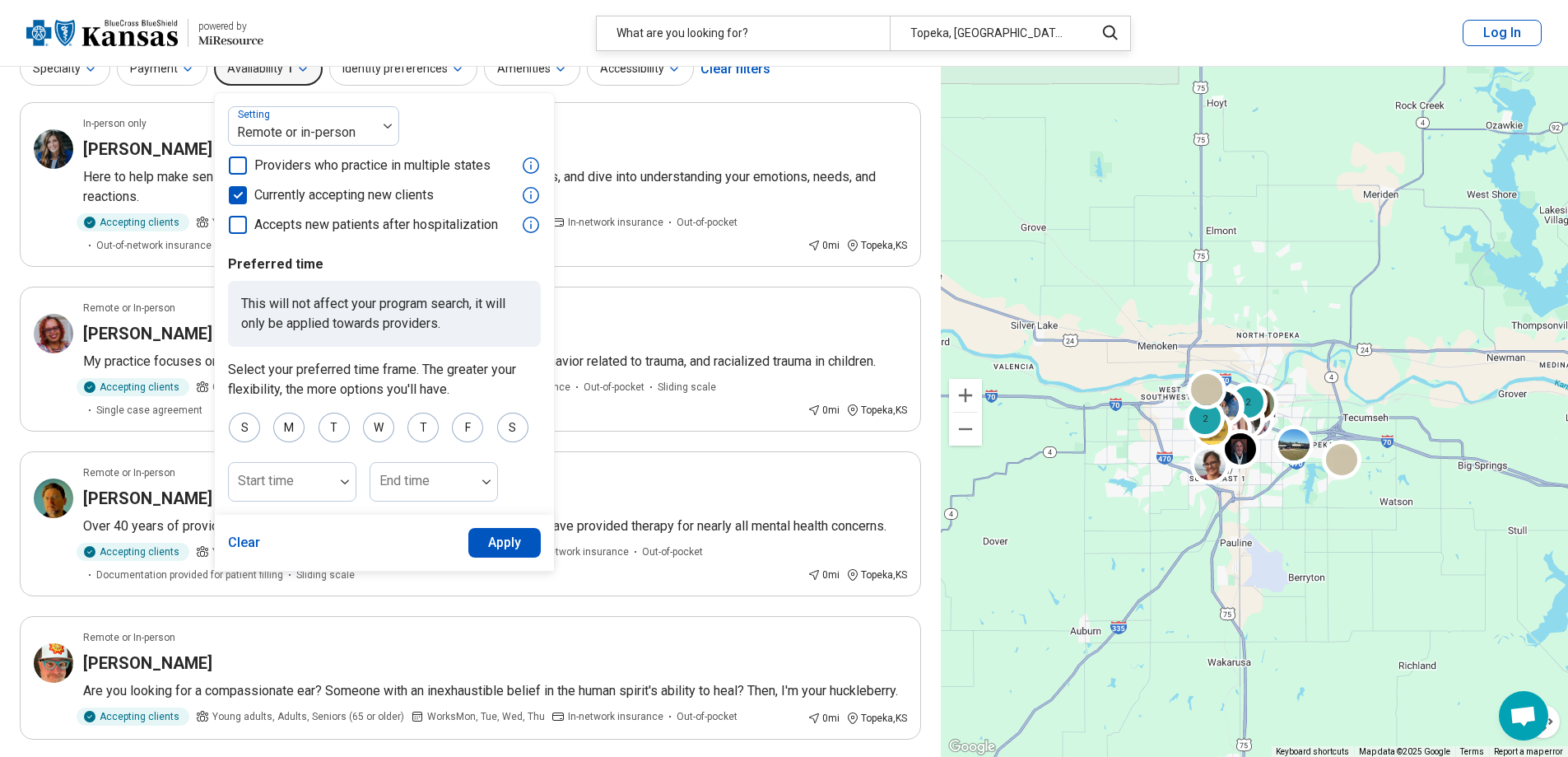
scroll to position [83, 0]
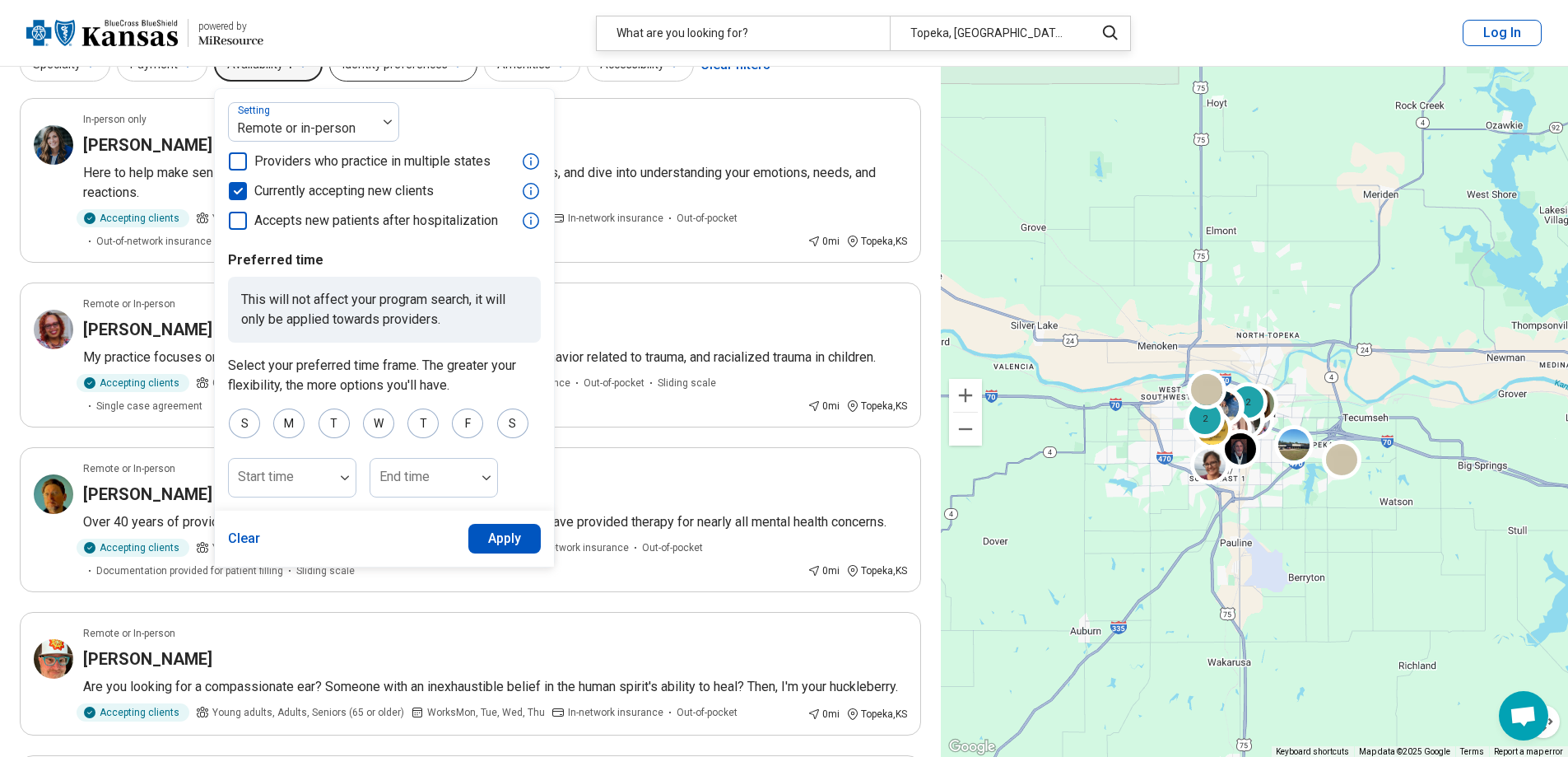
click at [407, 82] on button "Identity preferences" at bounding box center [403, 64] width 148 height 34
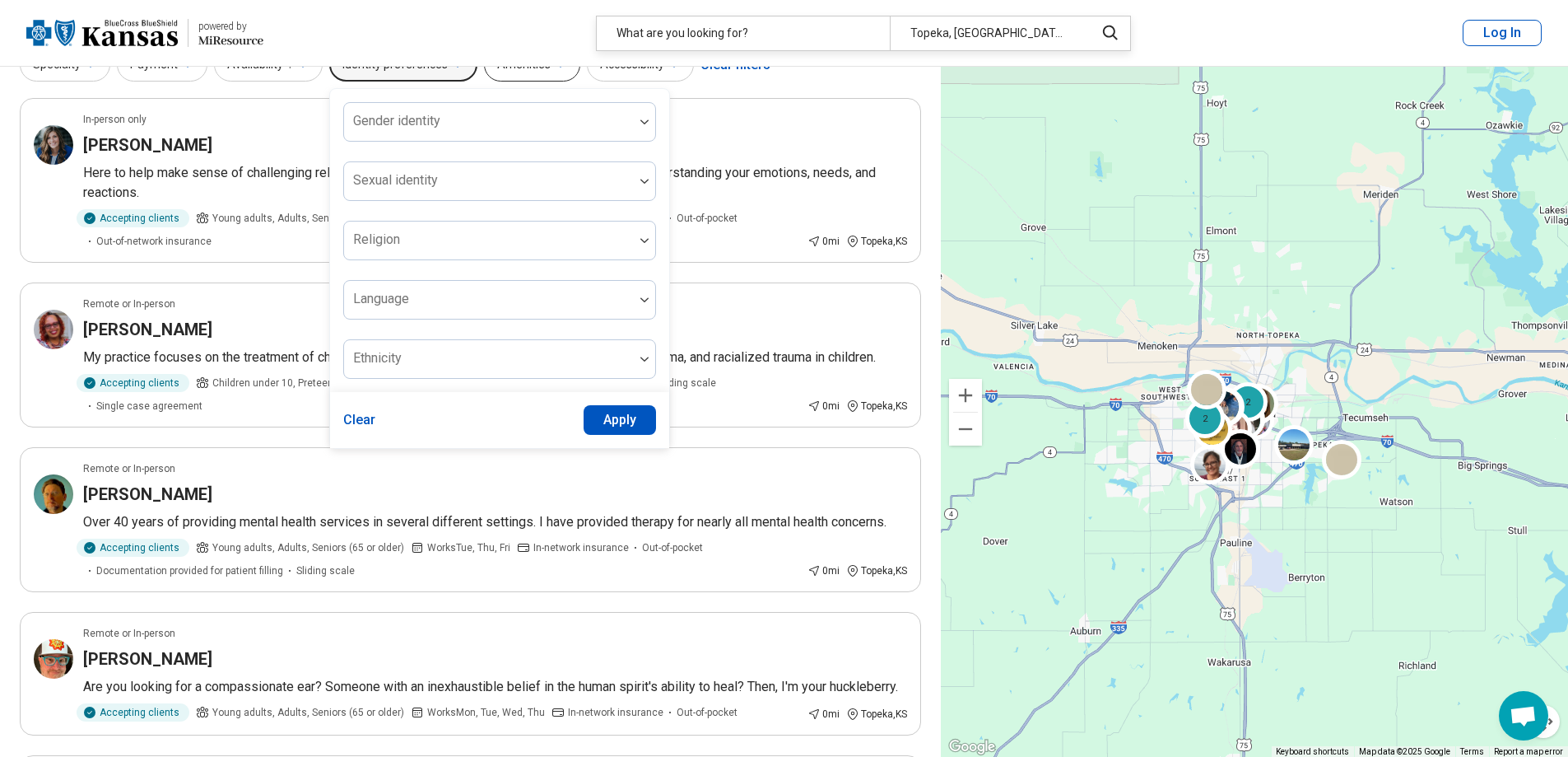
click at [540, 73] on button "Amenities" at bounding box center [532, 64] width 97 height 34
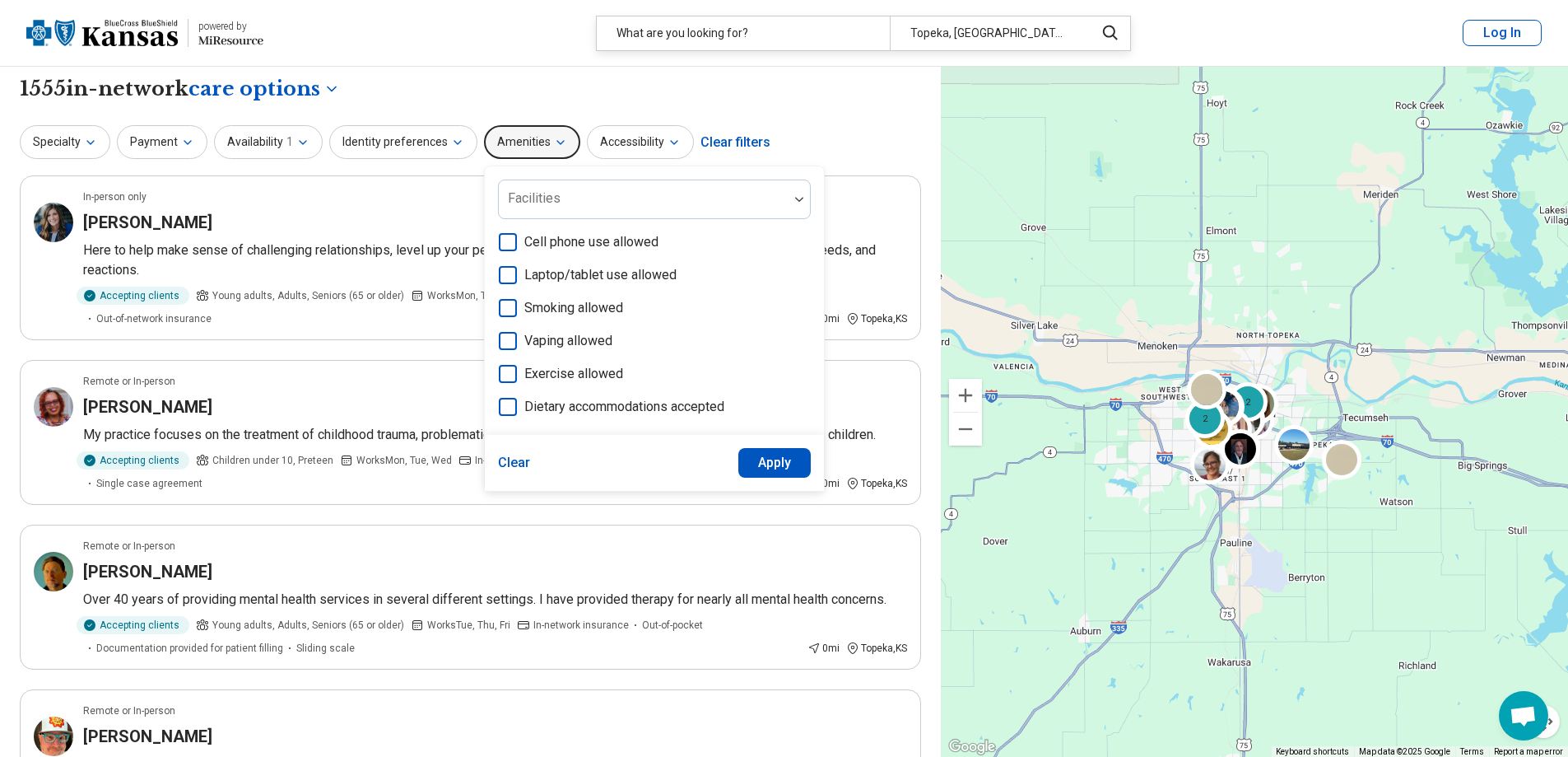
scroll to position [0, 0]
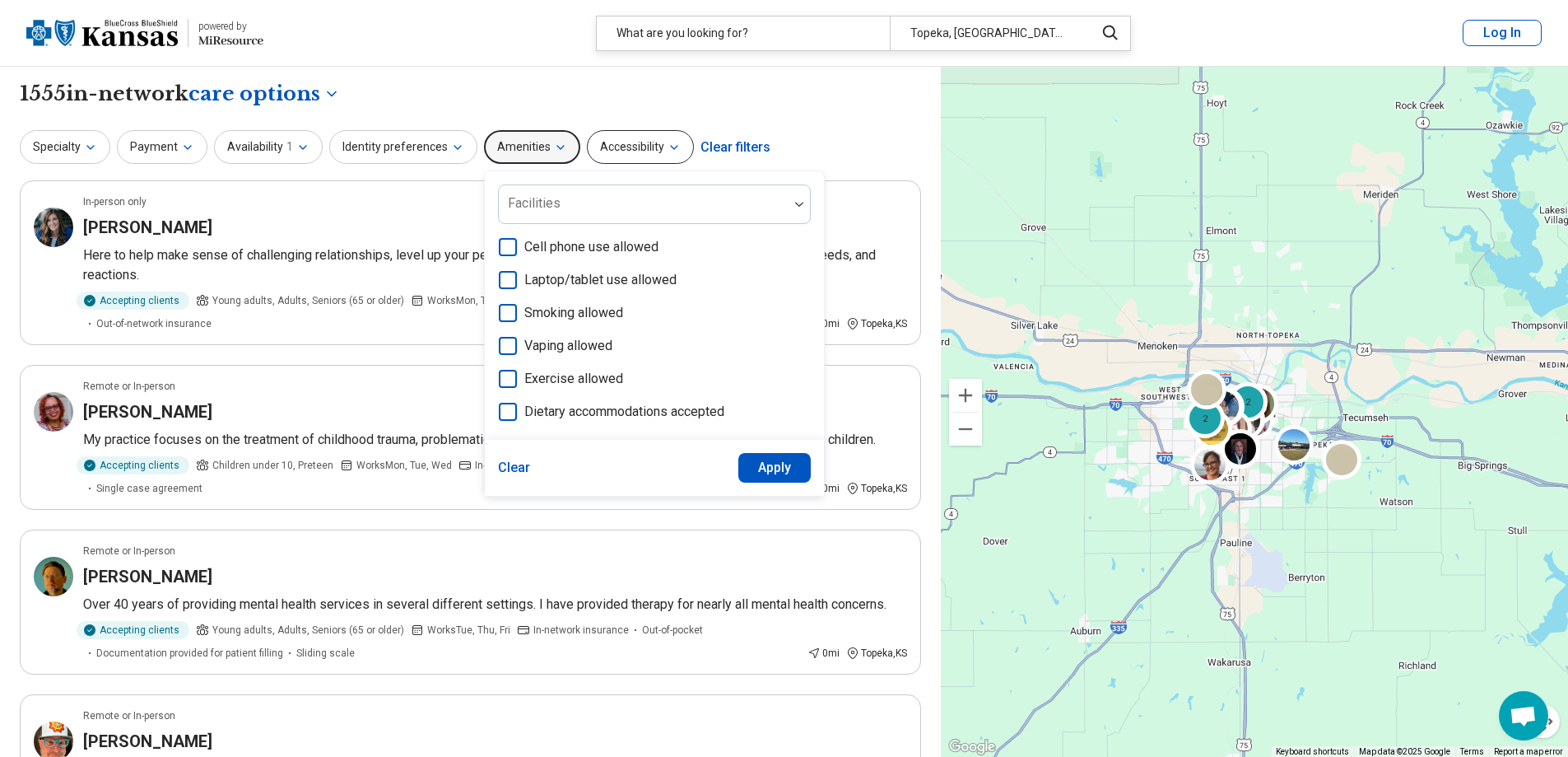
click at [607, 150] on button "Accessibility" at bounding box center [640, 146] width 107 height 34
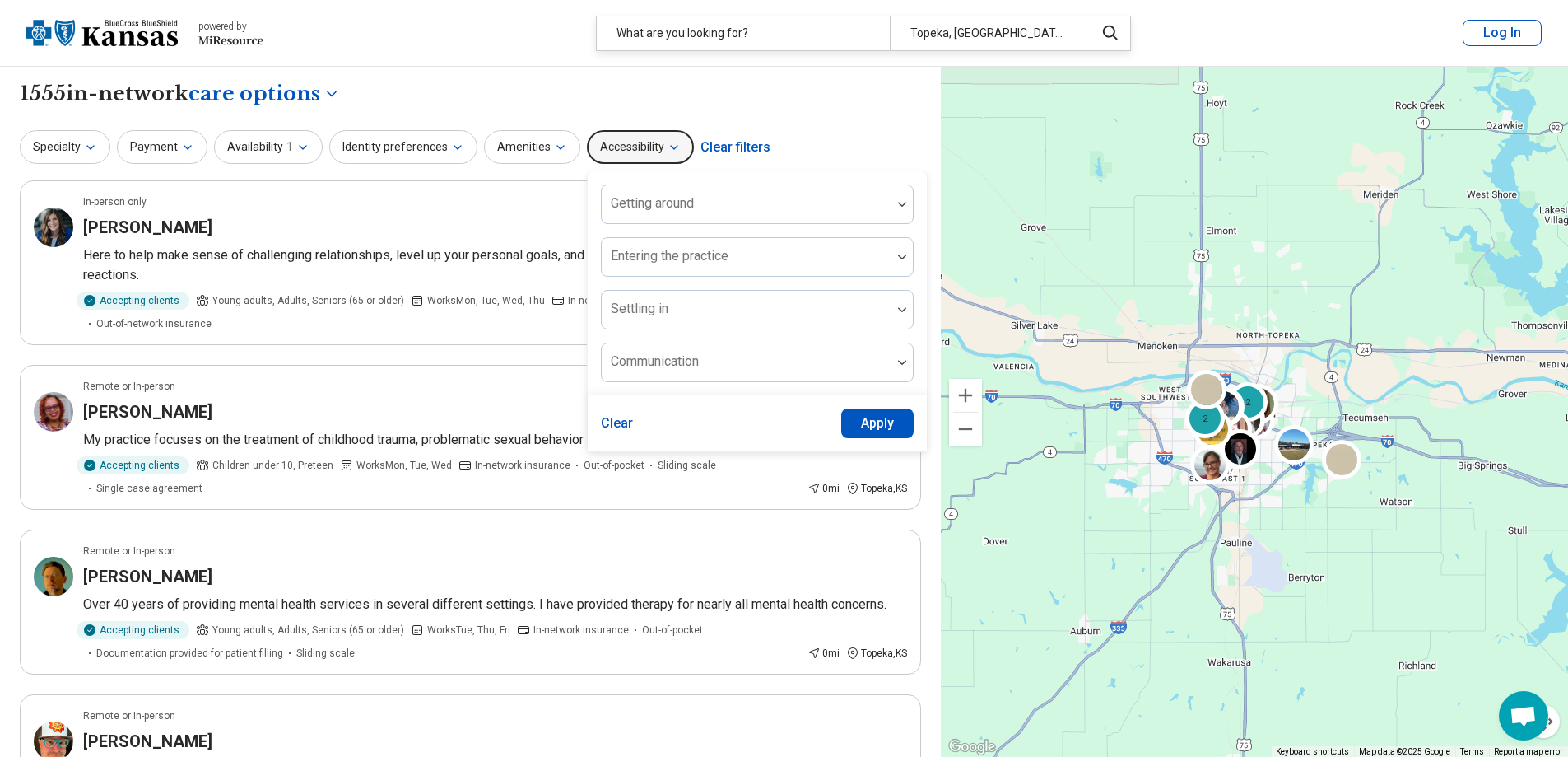
click at [714, 153] on div "Clear filters" at bounding box center [735, 147] width 70 height 39
